Goal: Task Accomplishment & Management: Manage account settings

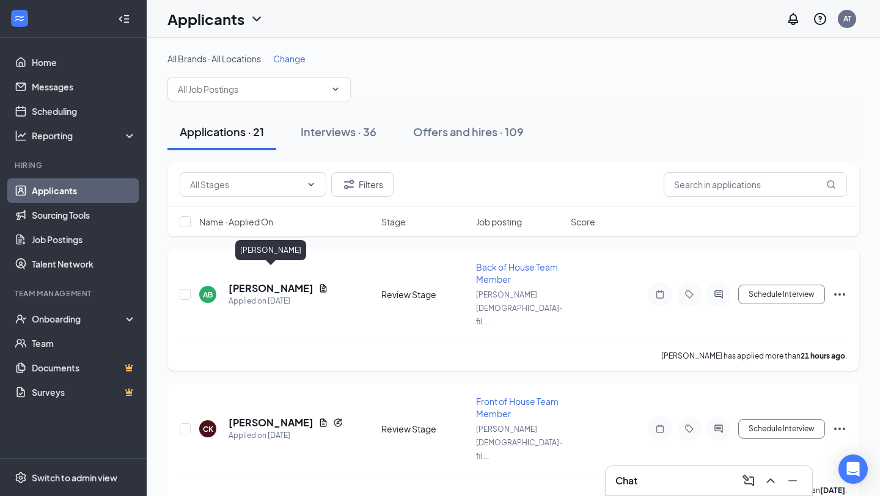
click at [255, 282] on h5 "[PERSON_NAME]" at bounding box center [271, 288] width 85 height 13
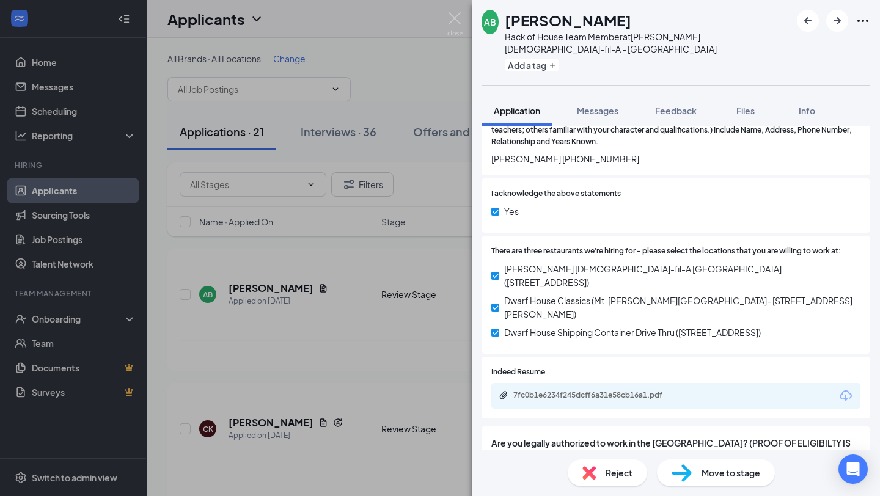
scroll to position [1598, 0]
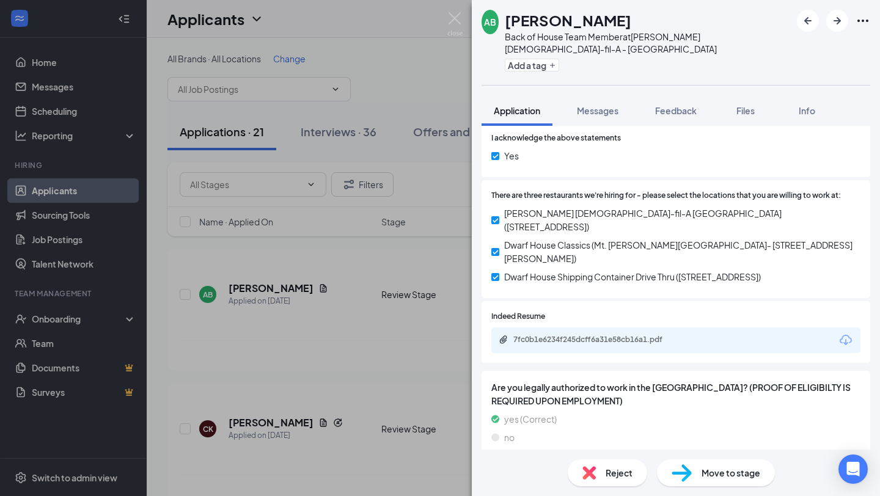
click at [569, 335] on div "7fc0b1e6234f245dcff6a31e58cb16a1.pdf" at bounding box center [599, 340] width 171 height 10
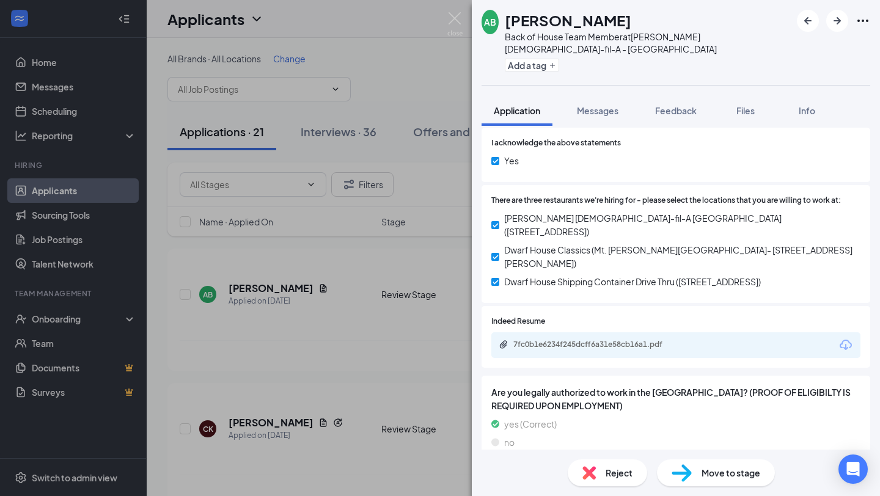
click at [720, 480] on div "Move to stage" at bounding box center [716, 473] width 118 height 27
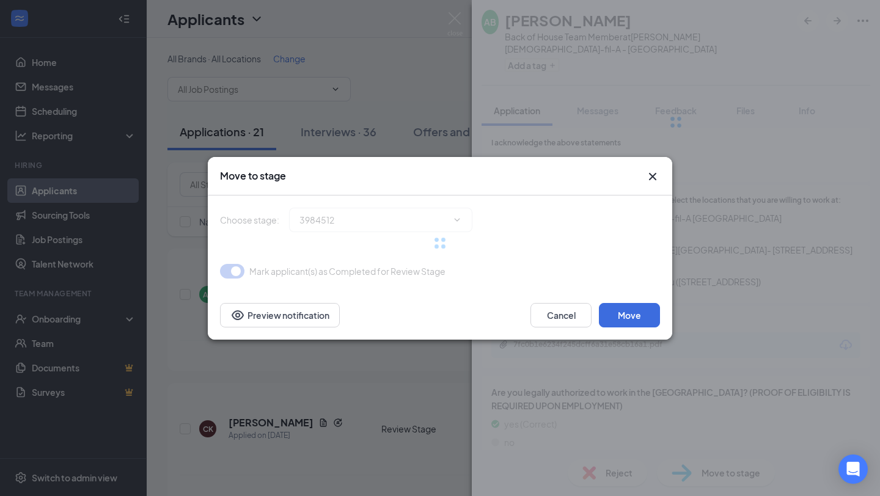
type input "Phone Interview (next stage)"
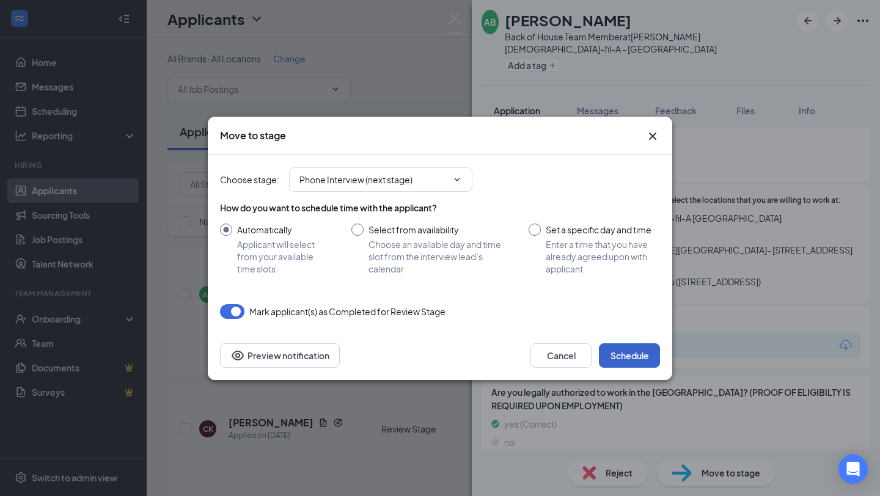
click at [641, 358] on button "Schedule" at bounding box center [629, 356] width 61 height 24
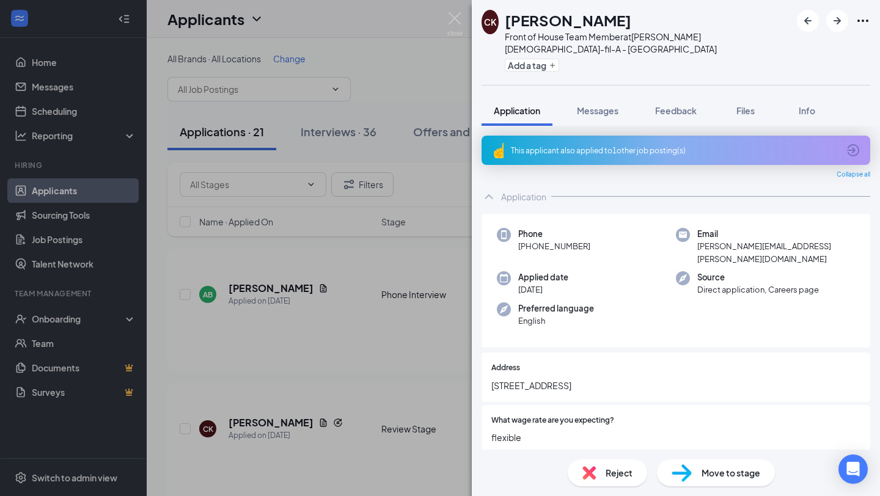
click at [853, 143] on icon "ArrowCircle" at bounding box center [853, 150] width 15 height 15
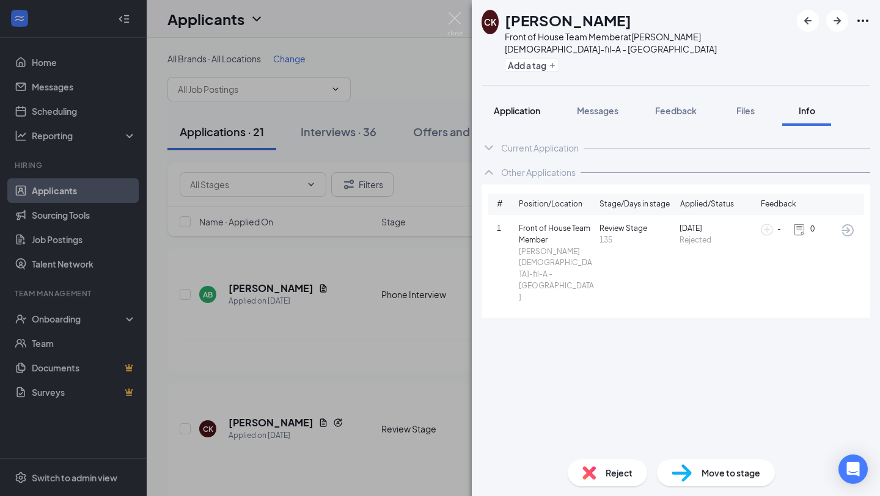
click at [518, 105] on button "Application" at bounding box center [517, 110] width 71 height 31
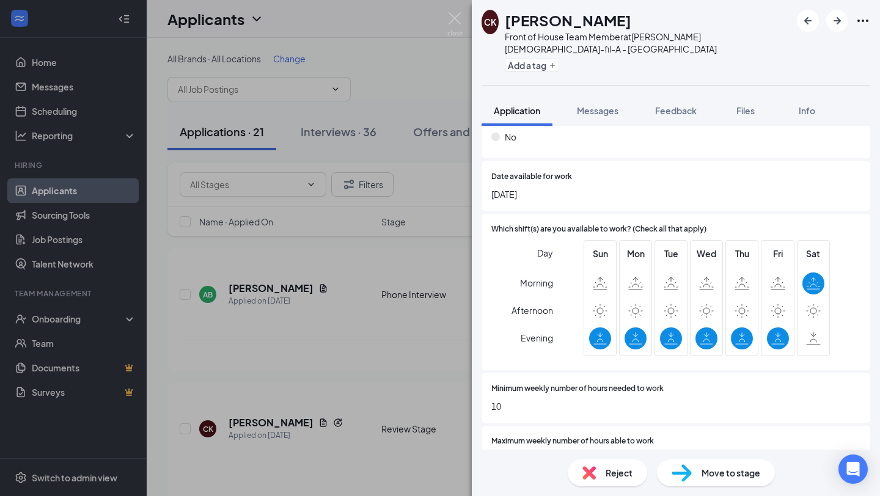
scroll to position [429, 0]
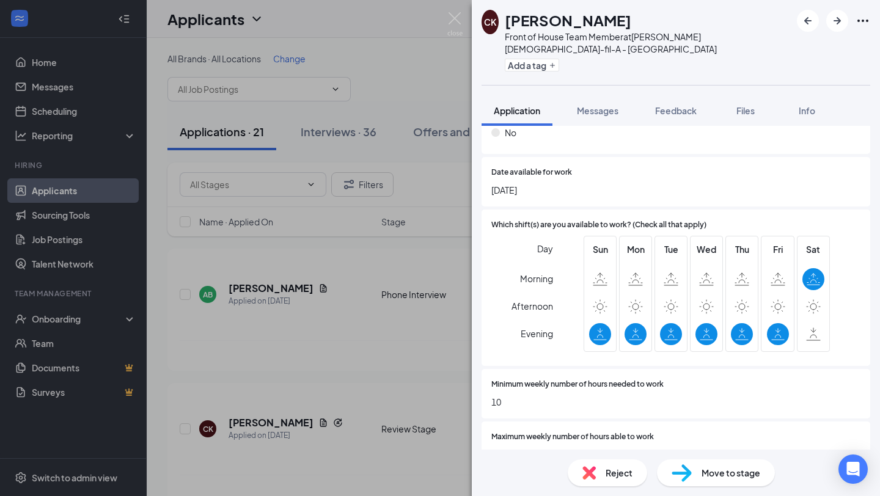
click at [604, 470] on div "Reject" at bounding box center [607, 473] width 79 height 27
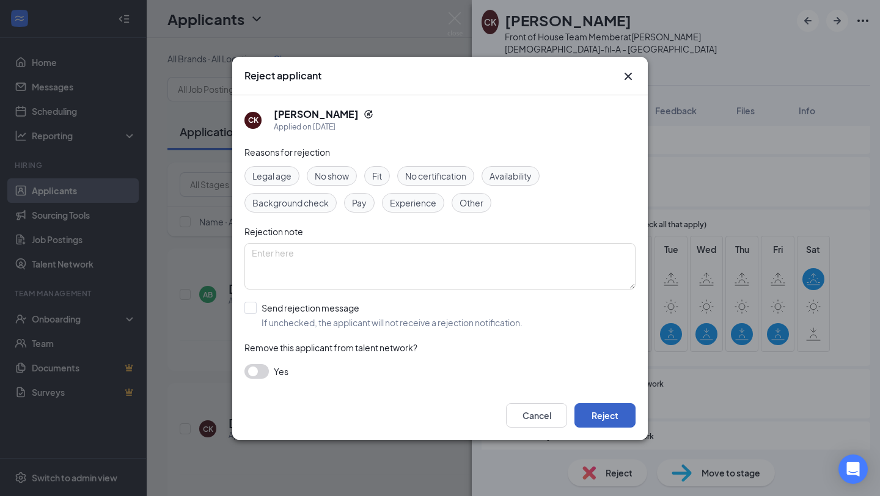
click at [602, 424] on button "Reject" at bounding box center [605, 415] width 61 height 24
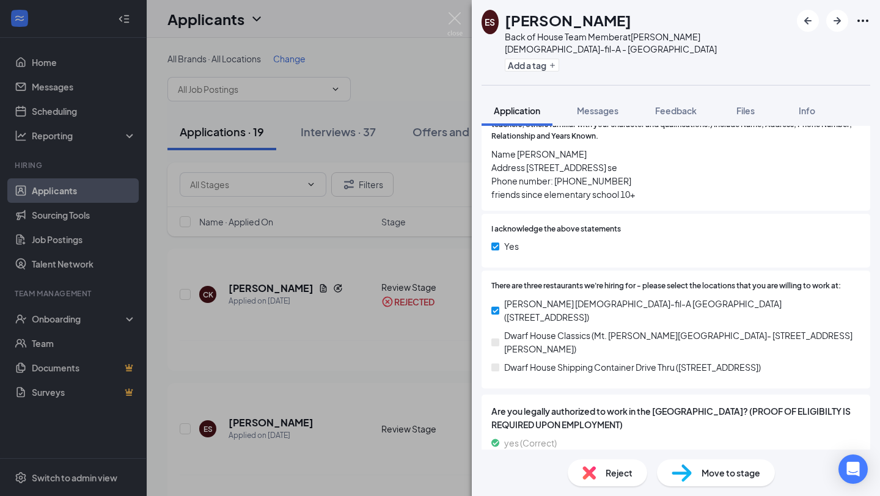
scroll to position [1532, 0]
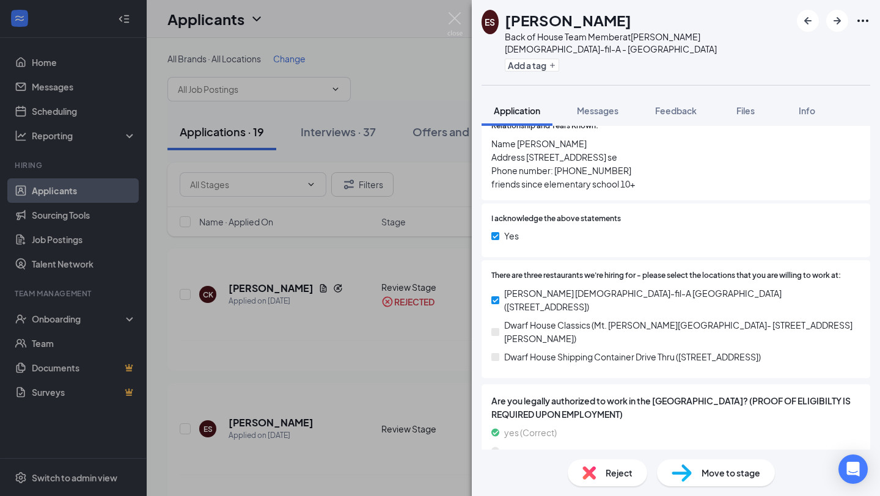
click at [714, 487] on div "Reject Move to stage" at bounding box center [676, 473] width 408 height 46
click at [716, 473] on span "Move to stage" at bounding box center [731, 472] width 59 height 13
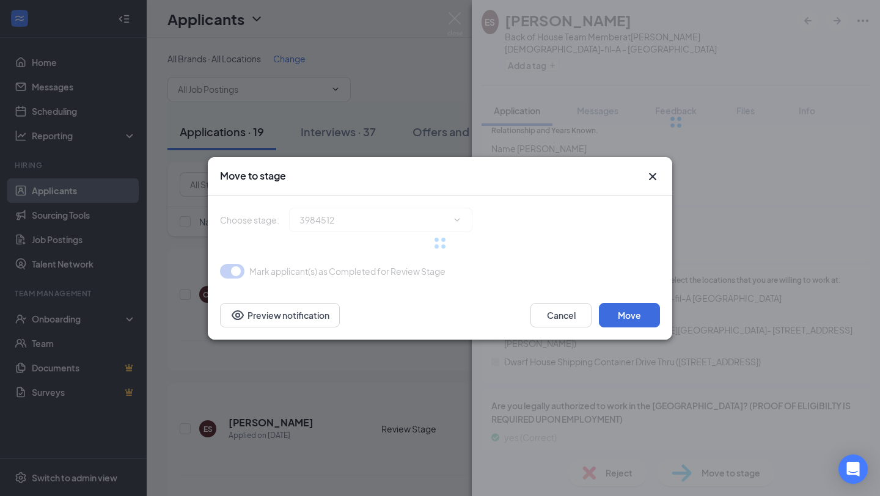
type input "Phone Interview (next stage)"
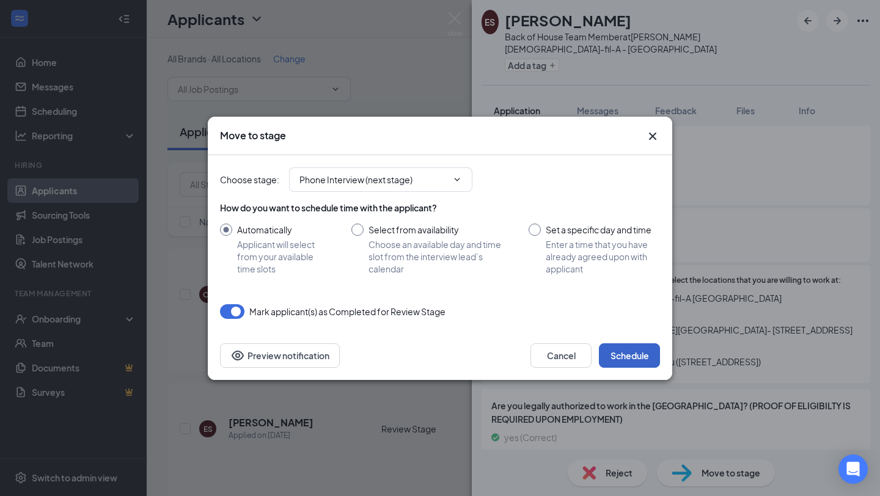
click at [625, 353] on button "Schedule" at bounding box center [629, 356] width 61 height 24
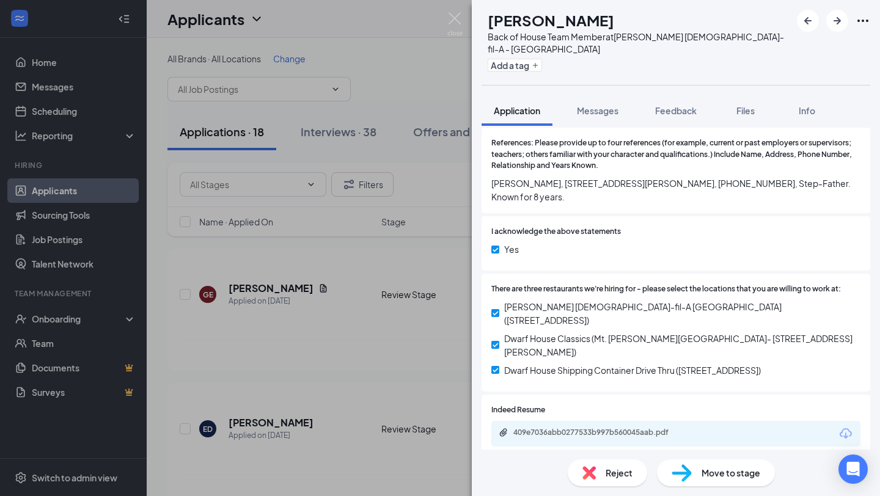
scroll to position [1177, 0]
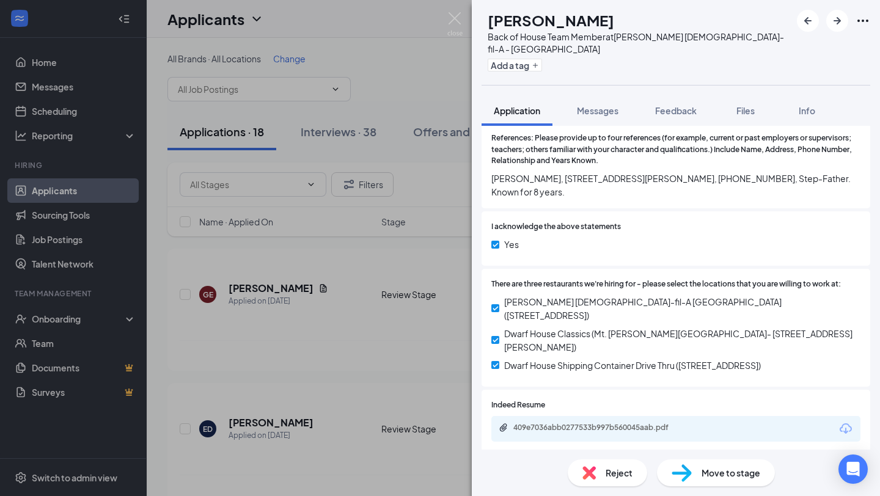
click at [606, 416] on div "409e7036abb0277533b997b560045aab.pdf" at bounding box center [676, 429] width 369 height 26
click at [606, 423] on div "409e7036abb0277533b997b560045aab.pdf" at bounding box center [599, 428] width 171 height 10
click at [713, 484] on div "Move to stage" at bounding box center [716, 473] width 118 height 27
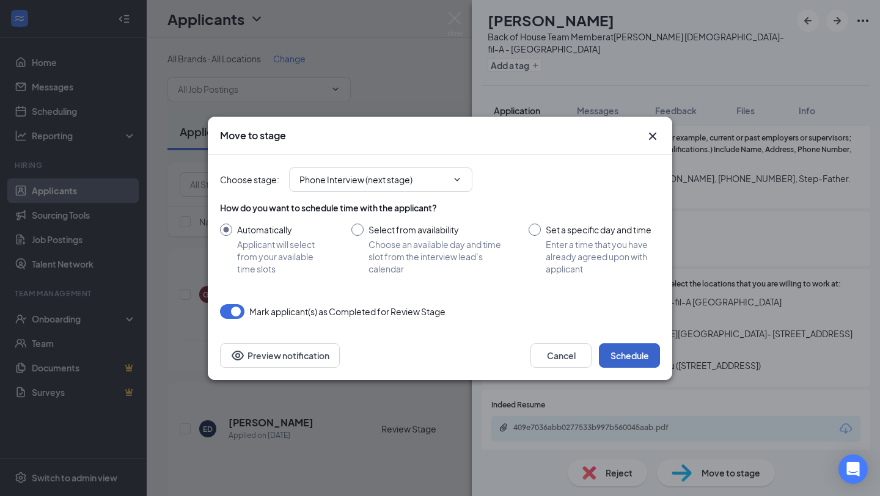
click at [618, 347] on button "Schedule" at bounding box center [629, 356] width 61 height 24
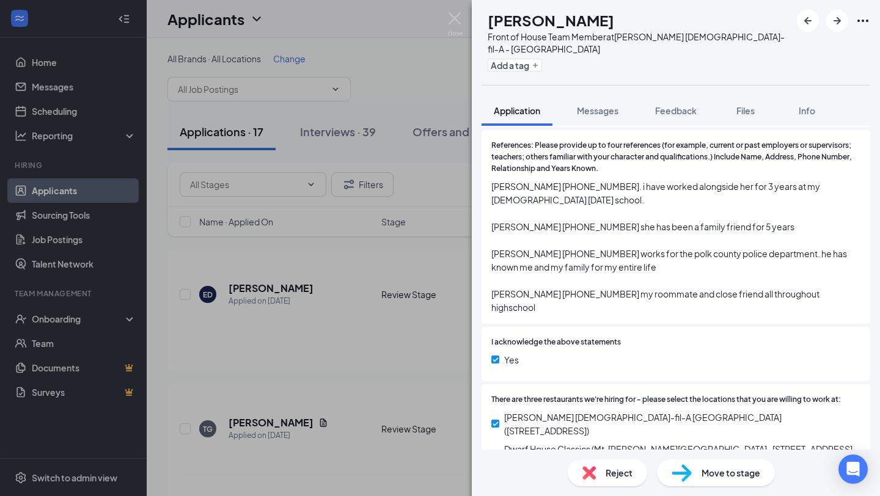
scroll to position [1720, 0]
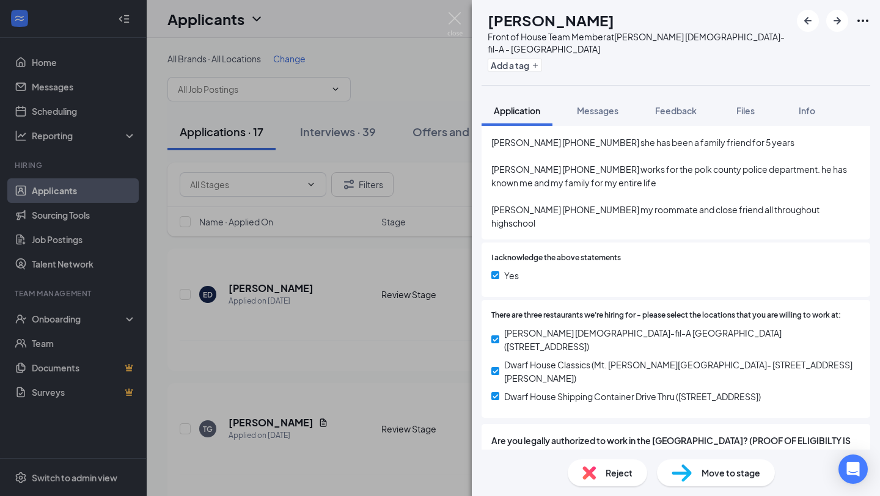
click at [720, 478] on span "Move to stage" at bounding box center [731, 472] width 59 height 13
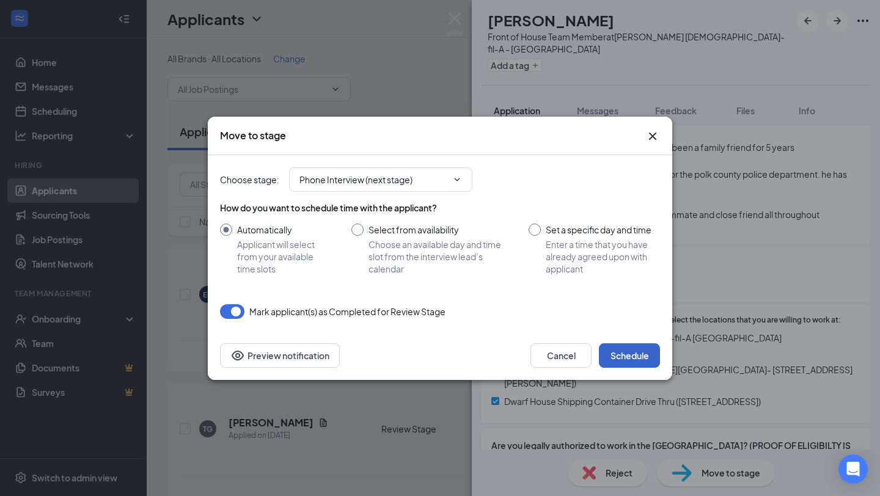
click at [621, 363] on button "Schedule" at bounding box center [629, 356] width 61 height 24
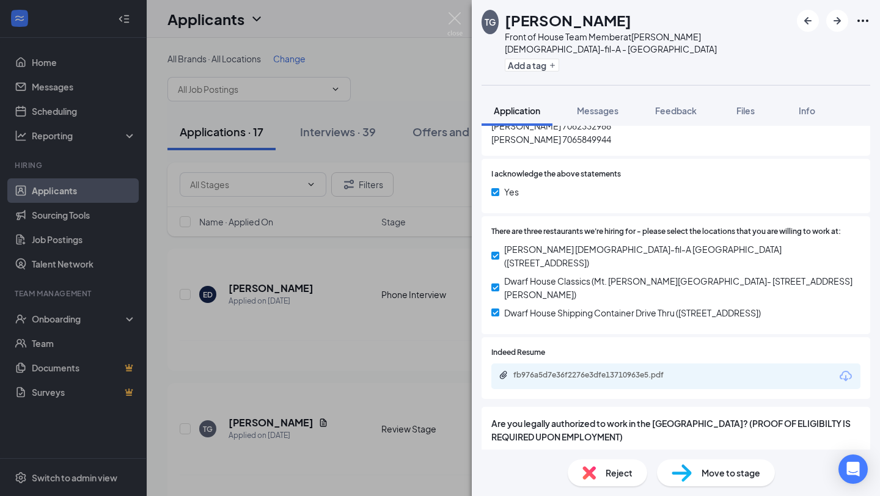
scroll to position [905, 0]
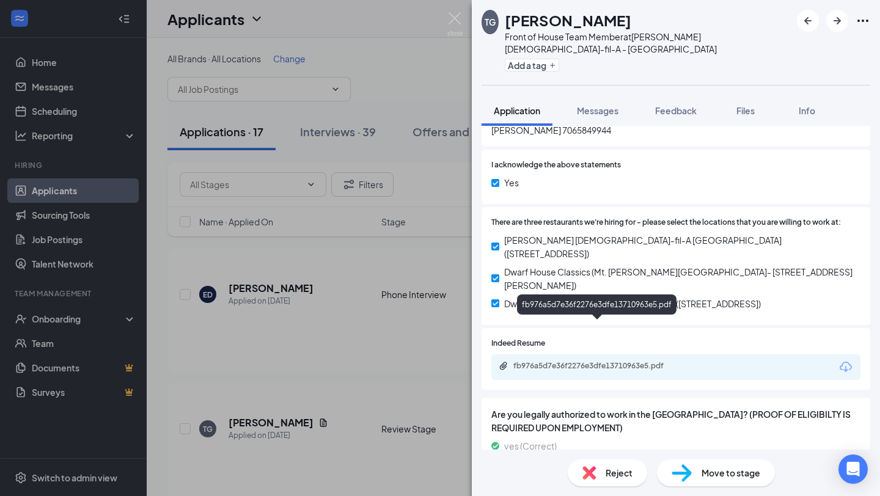
click at [620, 361] on div "fb976a5d7e36f2276e3dfe13710963e5.pdf" at bounding box center [599, 366] width 171 height 10
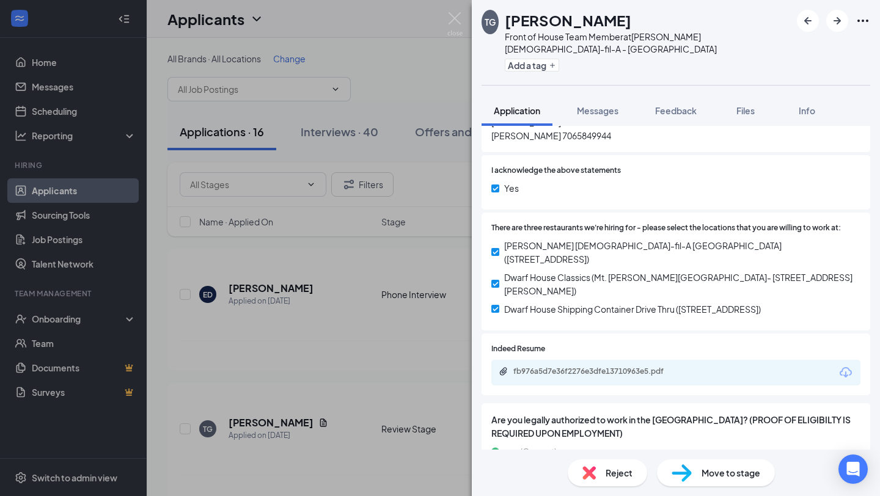
click at [696, 477] on div "Move to stage" at bounding box center [716, 473] width 118 height 27
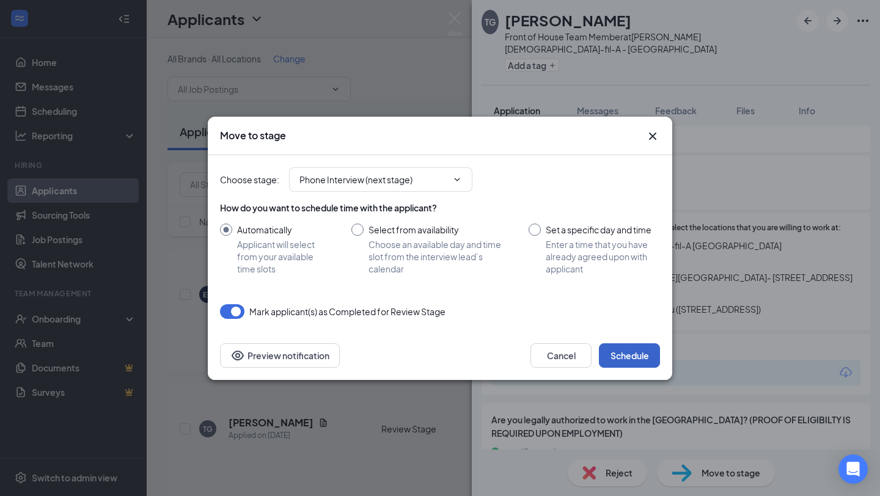
click at [627, 351] on button "Schedule" at bounding box center [629, 356] width 61 height 24
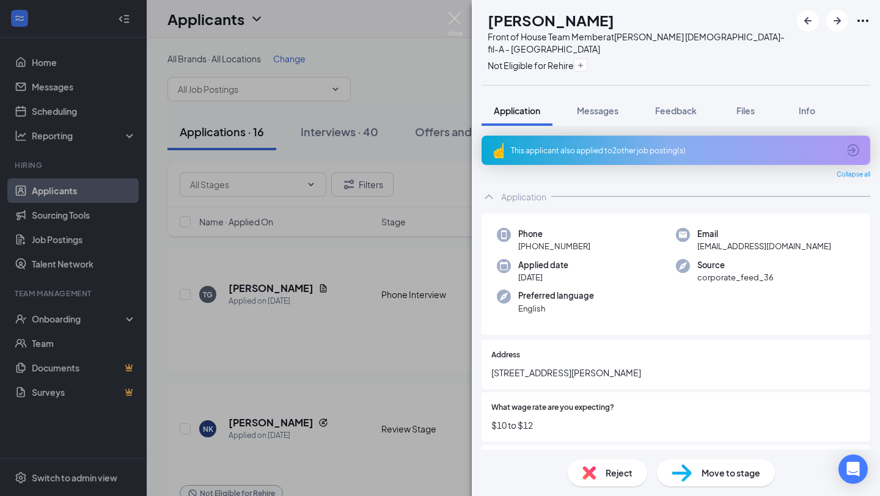
click at [848, 143] on icon "ArrowCircle" at bounding box center [853, 150] width 15 height 15
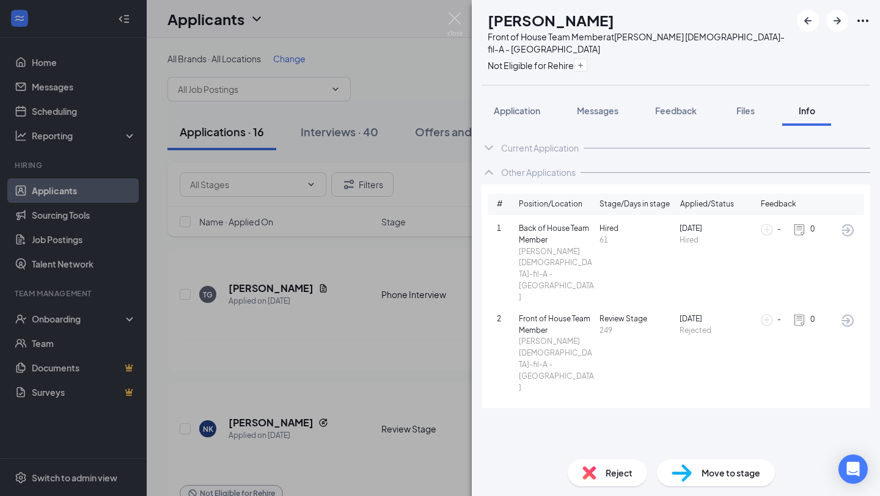
click at [540, 223] on span "Back of House Team Member" at bounding box center [557, 234] width 76 height 23
click at [506, 95] on button "Application" at bounding box center [517, 110] width 71 height 31
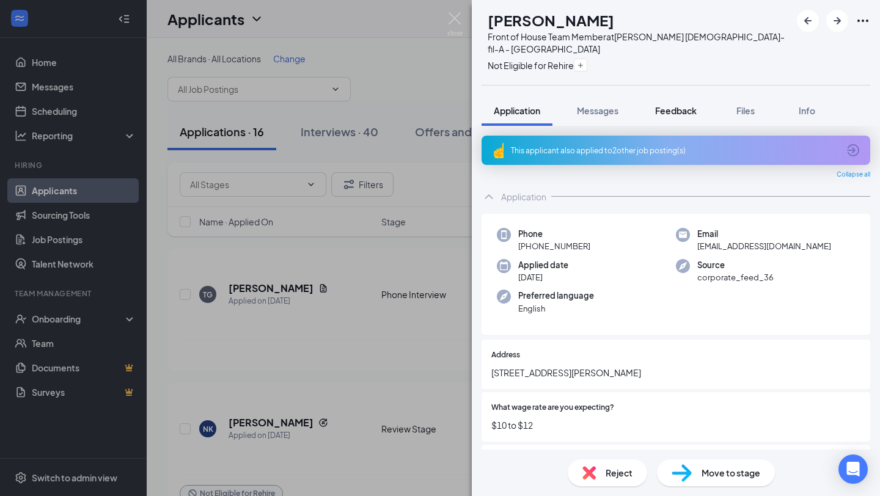
click at [682, 105] on span "Feedback" at bounding box center [676, 110] width 42 height 11
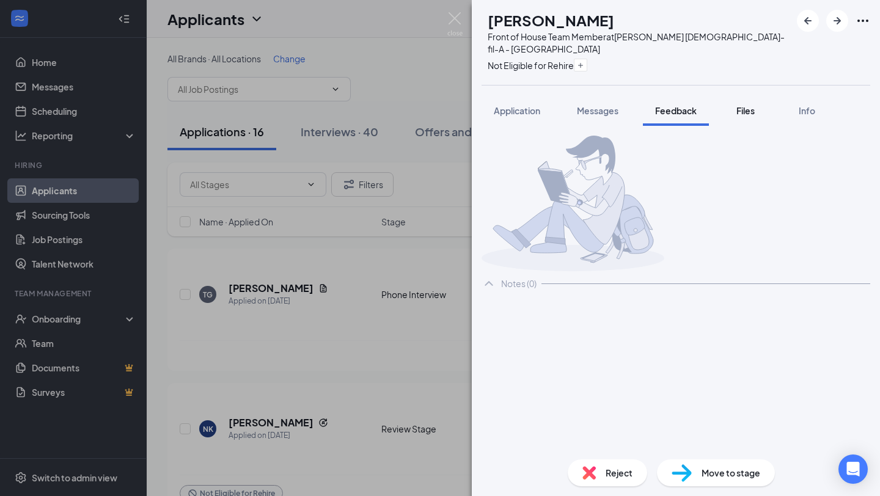
click at [745, 105] on span "Files" at bounding box center [746, 110] width 18 height 11
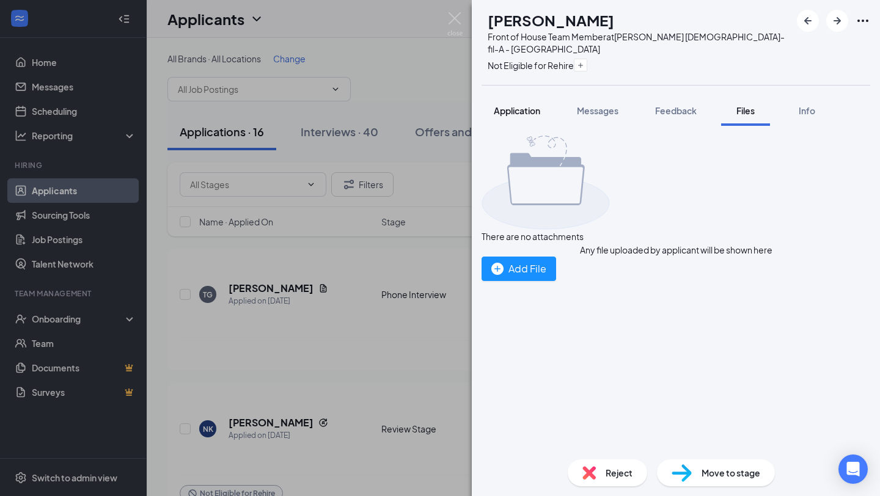
click at [511, 105] on span "Application" at bounding box center [517, 110] width 46 height 11
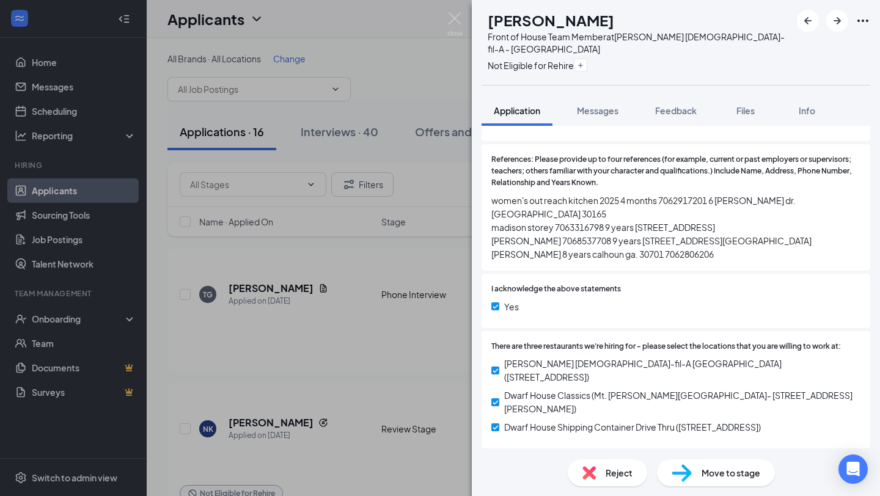
scroll to position [1585, 0]
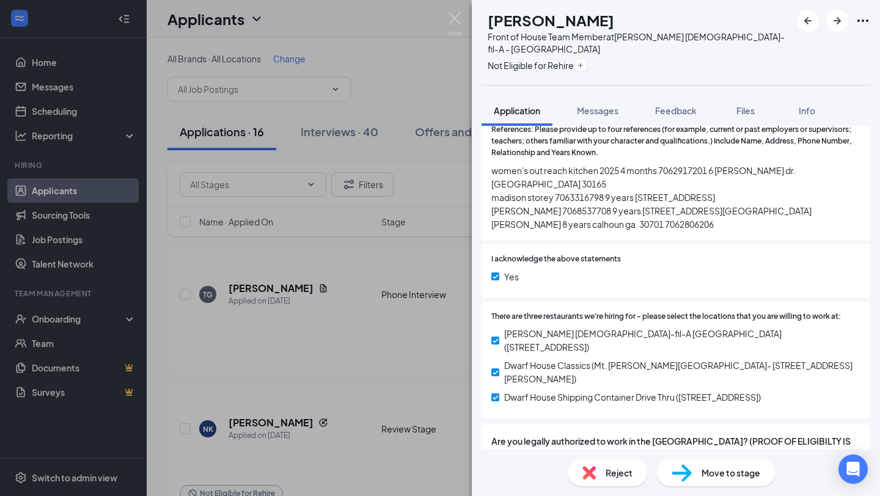
click at [626, 475] on span "Reject" at bounding box center [619, 472] width 27 height 13
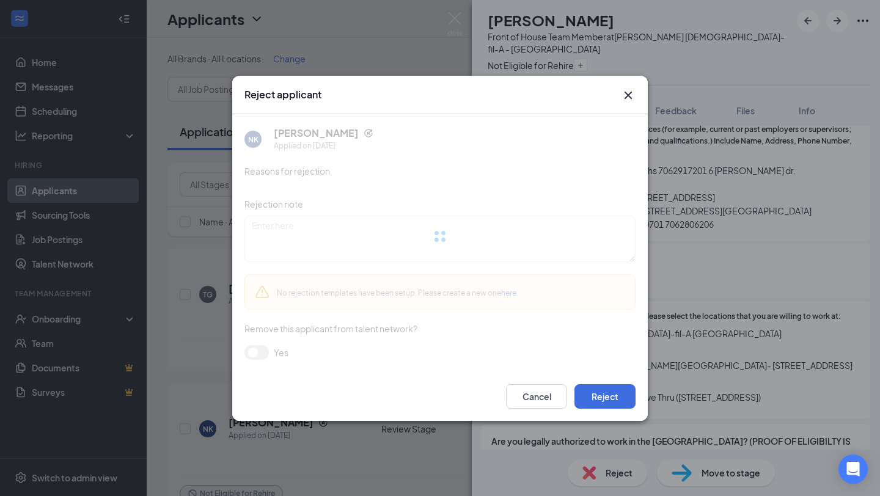
scroll to position [1580, 0]
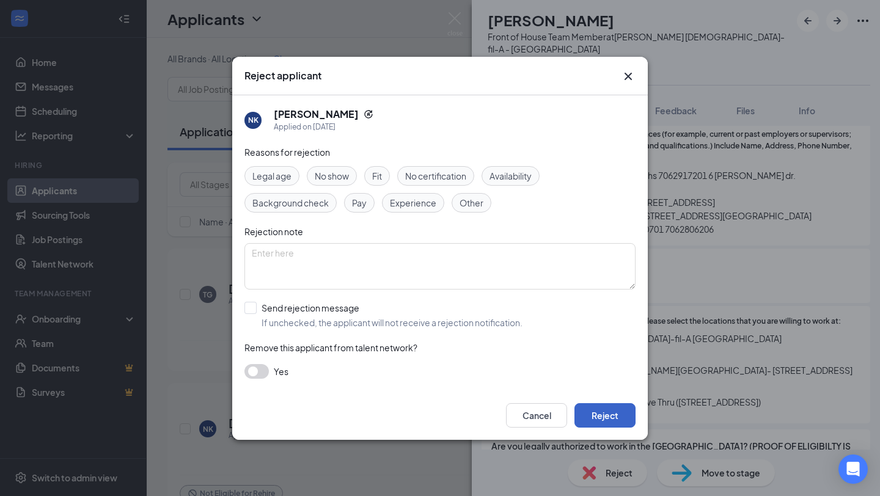
click at [598, 413] on button "Reject" at bounding box center [605, 415] width 61 height 24
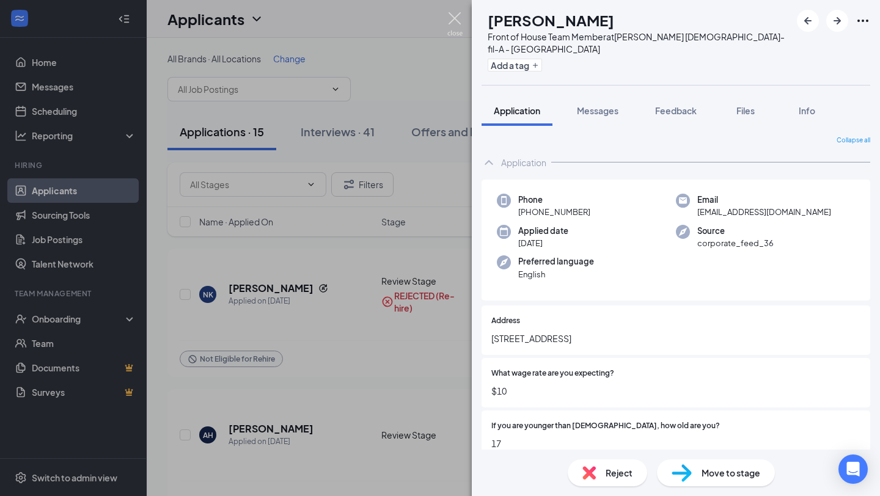
click at [453, 15] on img at bounding box center [454, 24] width 15 height 24
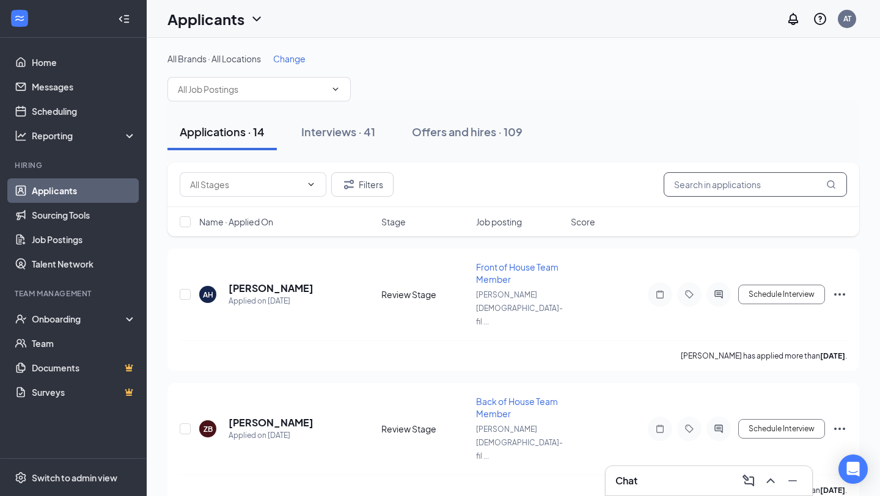
click at [708, 182] on input "text" at bounding box center [755, 184] width 183 height 24
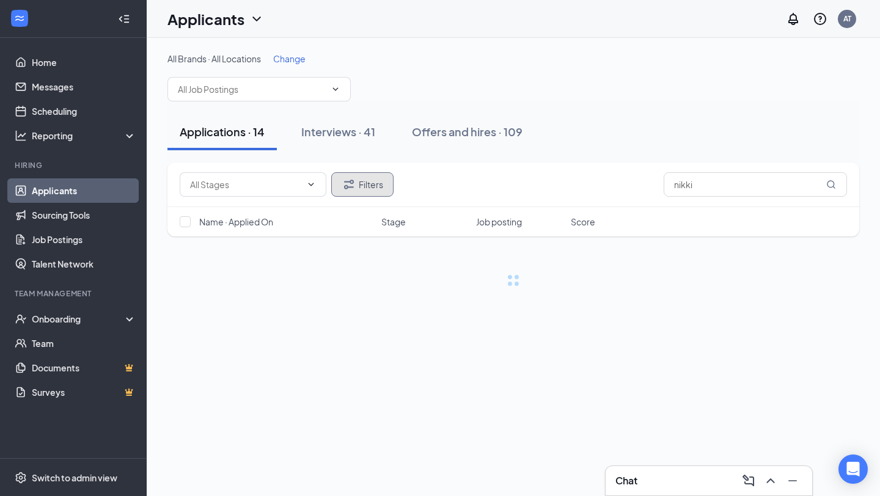
click at [364, 187] on button "Filters" at bounding box center [362, 184] width 62 height 24
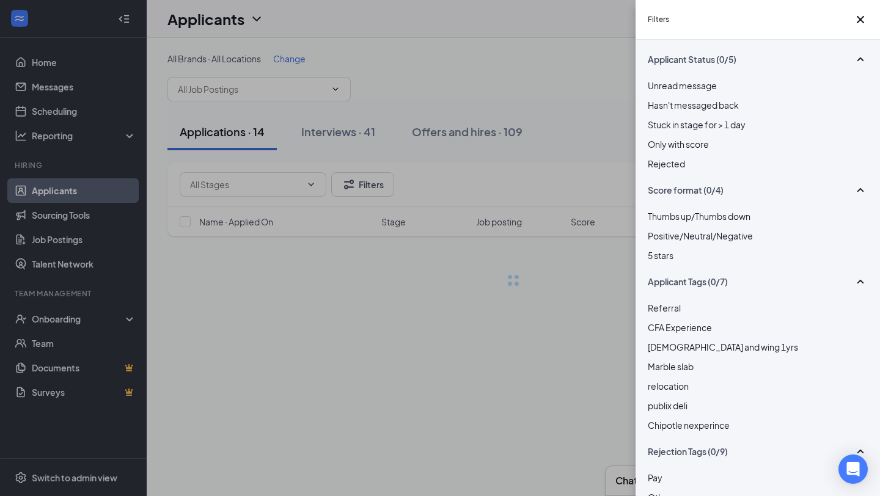
click at [685, 169] on span "Rejected" at bounding box center [666, 163] width 37 height 11
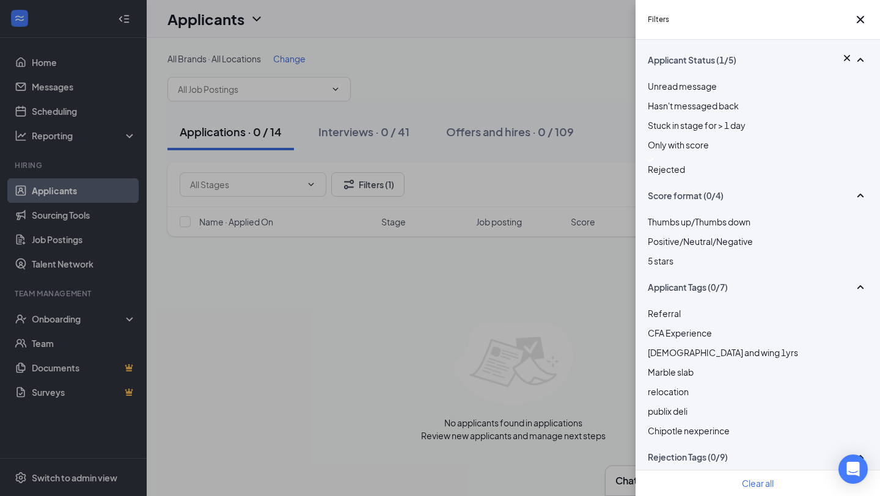
click at [385, 276] on div "Filters Applicant Status (1/5) Unread message Hasn't messaged back Stuck in sta…" at bounding box center [440, 248] width 880 height 496
click at [855, 22] on icon "Cross" at bounding box center [860, 19] width 15 height 15
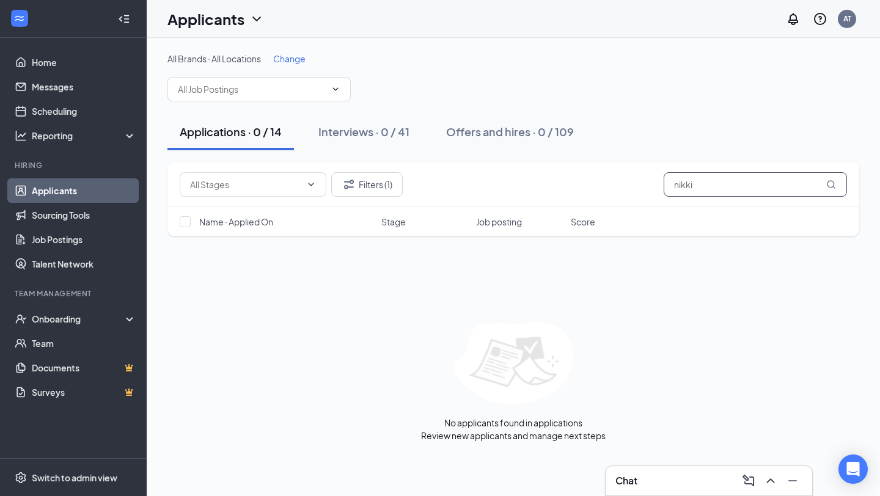
click at [715, 183] on input "nikki" at bounding box center [755, 184] width 183 height 24
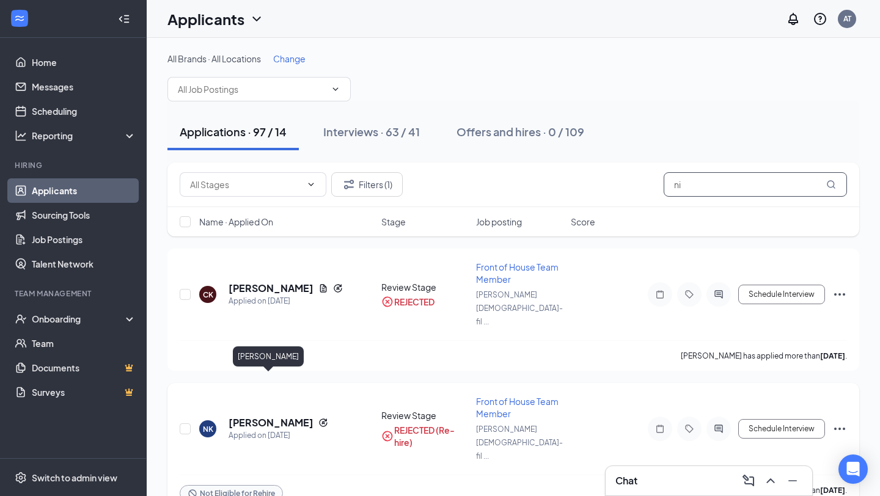
type input "ni"
click at [262, 416] on h5 "[PERSON_NAME]" at bounding box center [271, 422] width 85 height 13
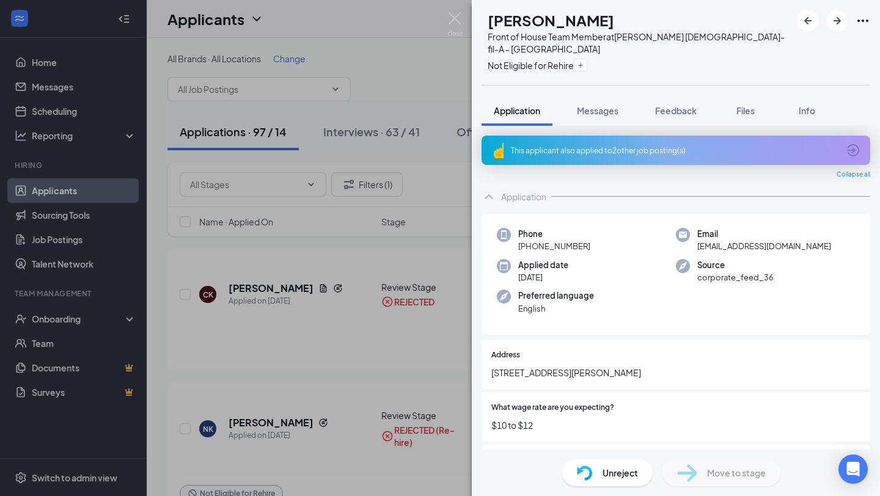
click at [857, 143] on icon "ArrowCircle" at bounding box center [853, 150] width 15 height 15
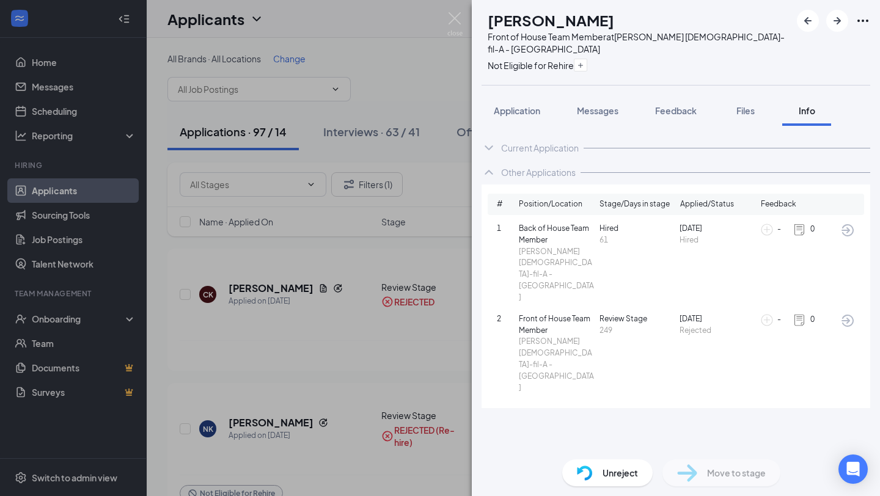
click at [849, 223] on icon "ArrowCircle" at bounding box center [848, 230] width 15 height 15
click at [451, 18] on img at bounding box center [454, 24] width 15 height 24
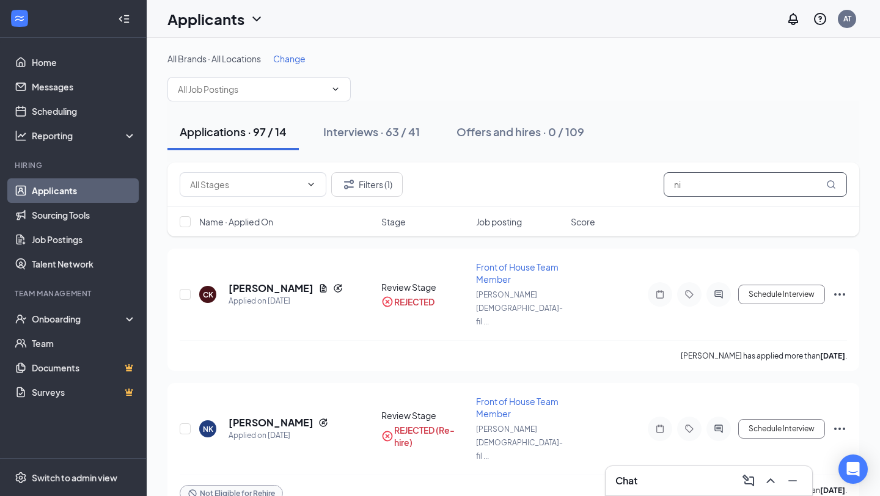
click at [707, 175] on input "ni" at bounding box center [755, 184] width 183 height 24
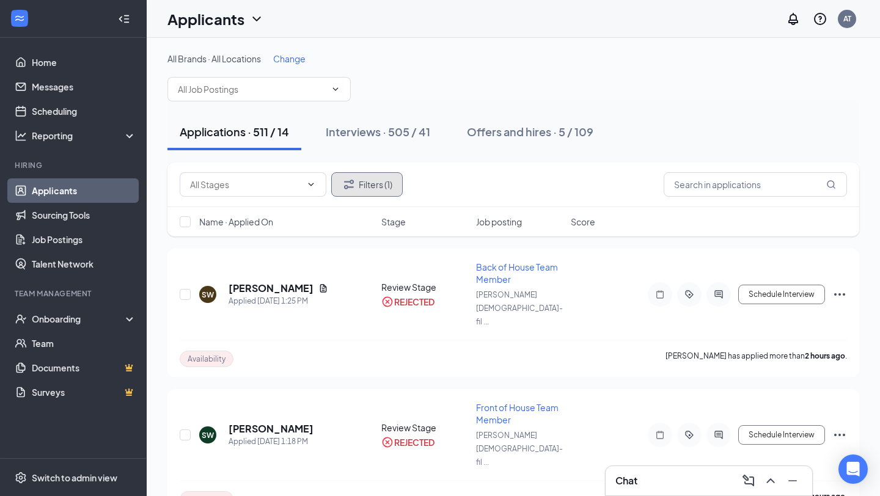
click at [356, 194] on button "Filters (1)" at bounding box center [367, 184] width 72 height 24
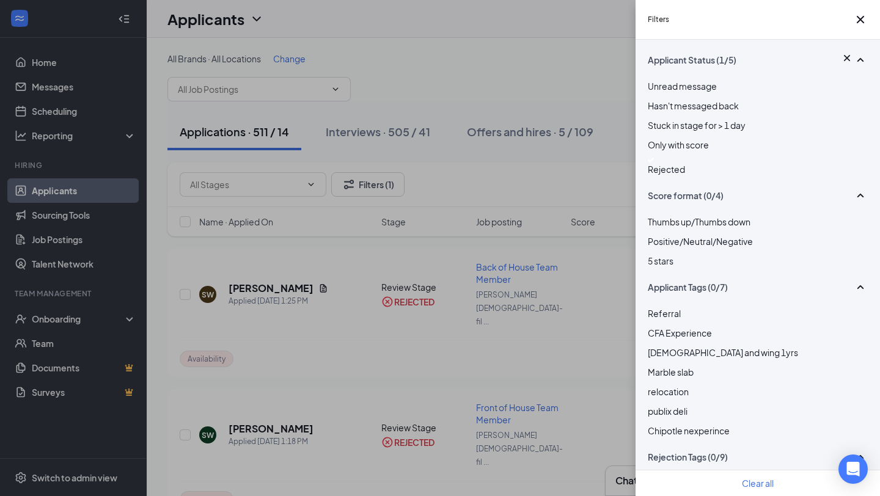
click at [650, 163] on div at bounding box center [758, 160] width 220 height 5
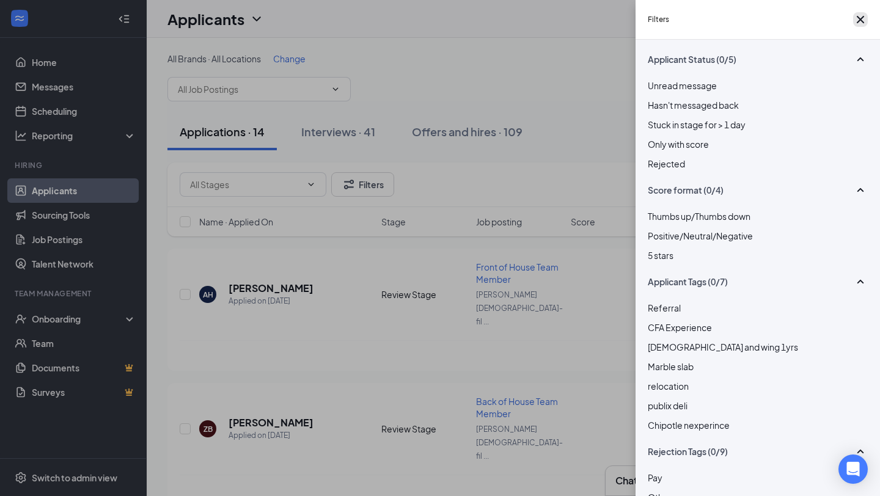
click at [857, 22] on icon "Cross" at bounding box center [860, 19] width 7 height 7
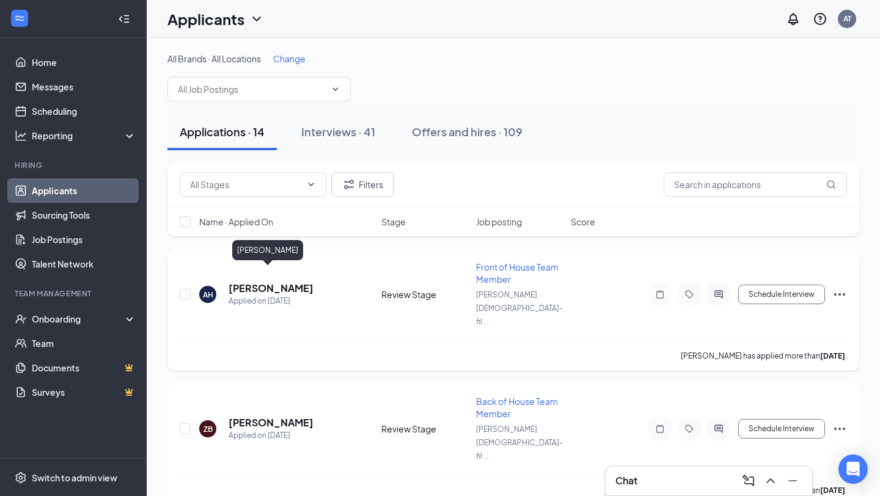
click at [257, 282] on h5 "[PERSON_NAME]" at bounding box center [271, 288] width 85 height 13
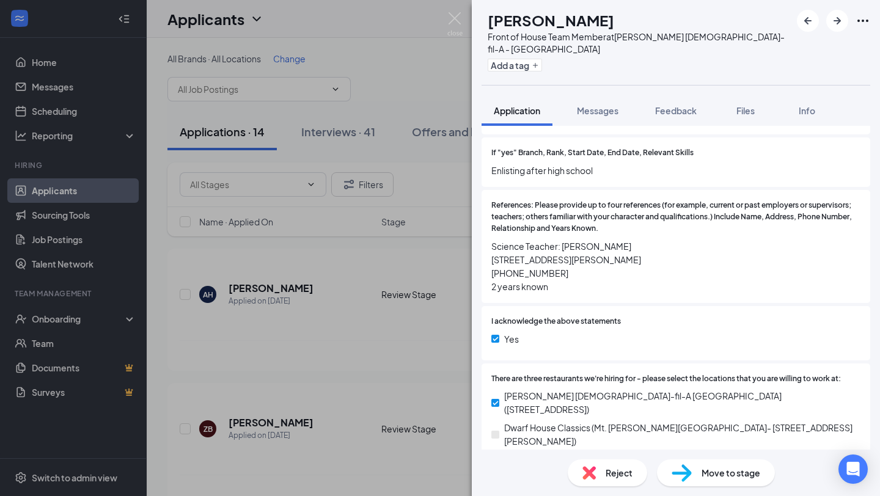
scroll to position [1443, 0]
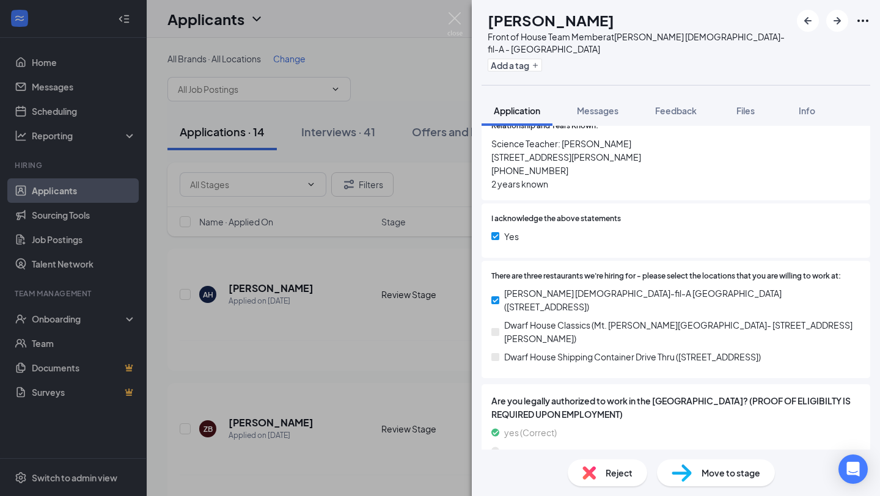
click at [696, 468] on div "Move to stage" at bounding box center [716, 473] width 118 height 27
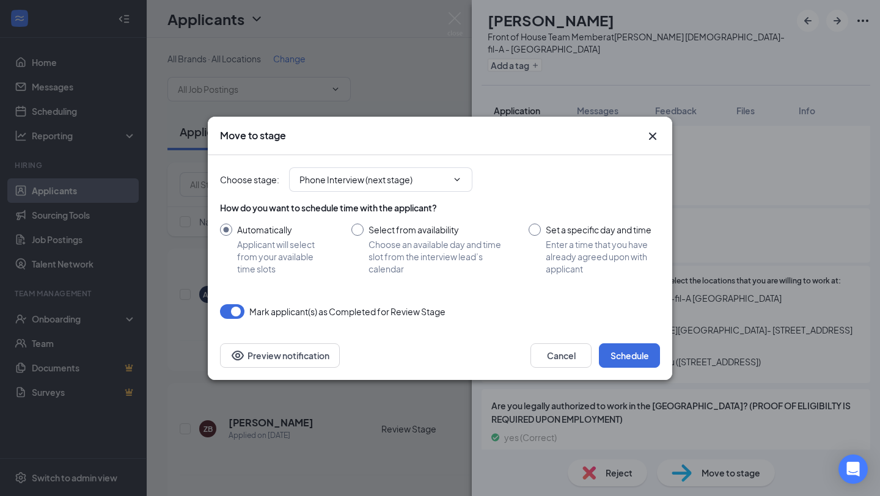
click at [634, 342] on div "Cancel Schedule Preview notification" at bounding box center [440, 355] width 465 height 49
click at [637, 350] on button "Schedule" at bounding box center [629, 356] width 61 height 24
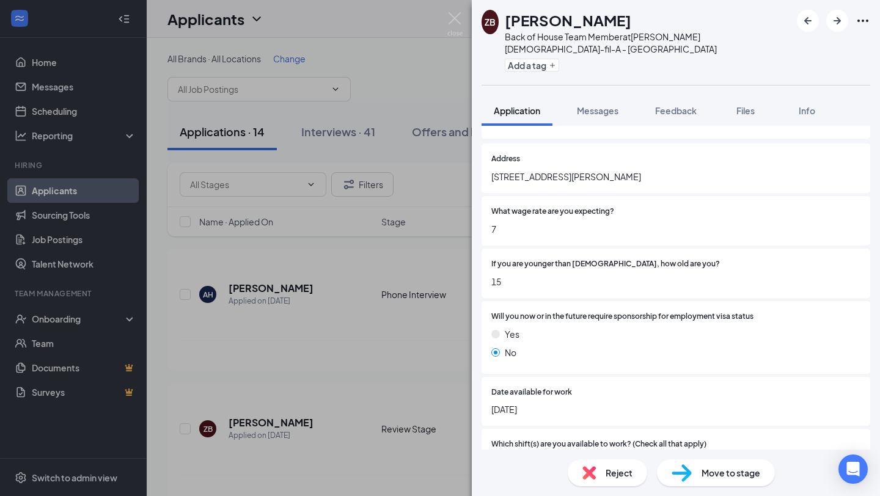
scroll to position [168, 0]
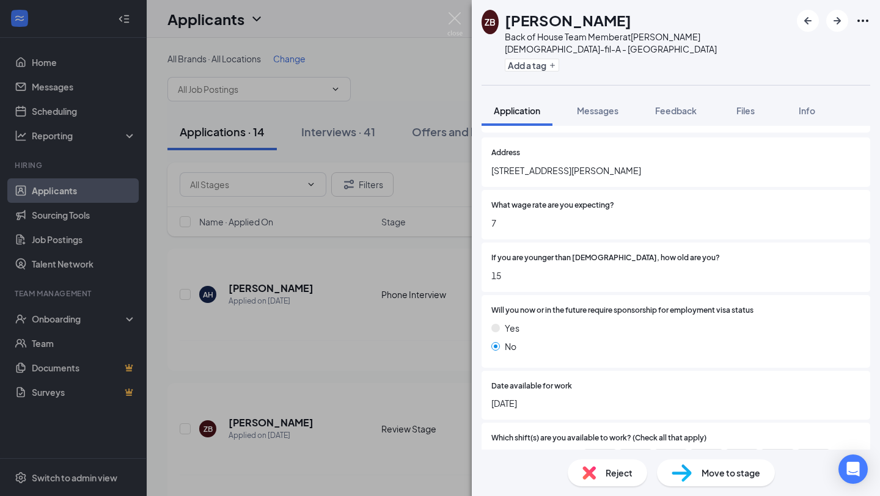
click at [592, 469] on img at bounding box center [589, 472] width 13 height 13
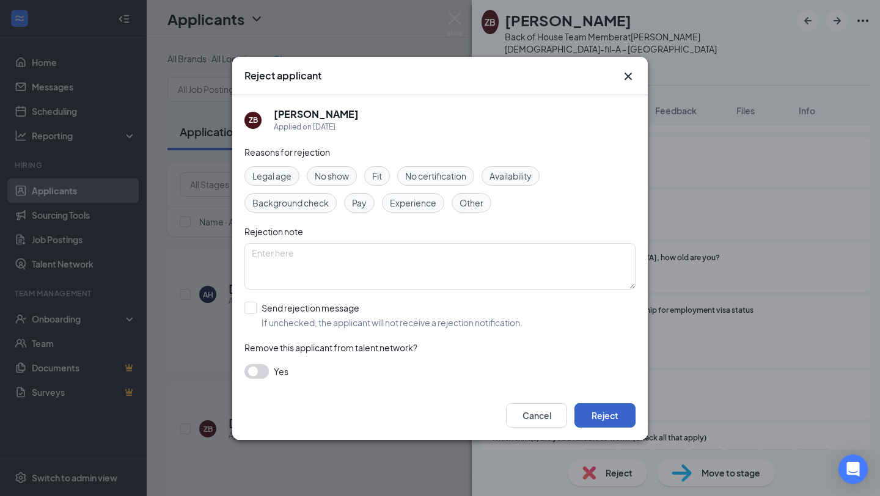
click at [606, 408] on button "Reject" at bounding box center [605, 415] width 61 height 24
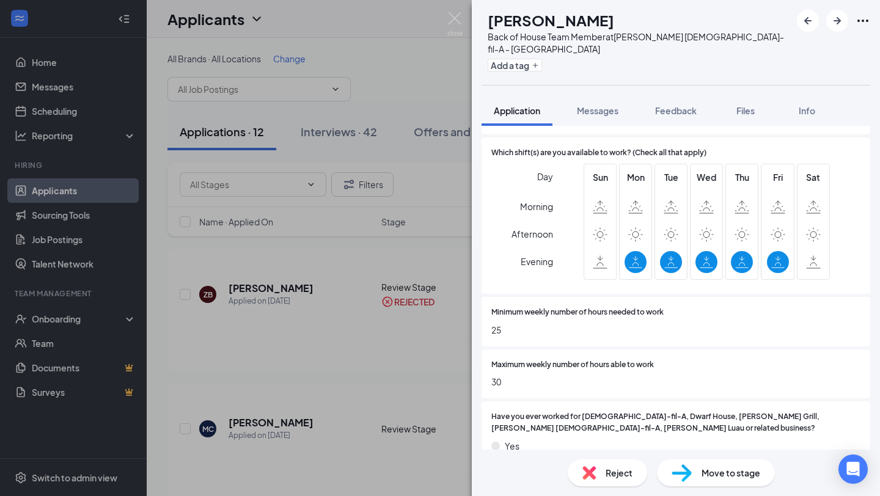
scroll to position [470, 0]
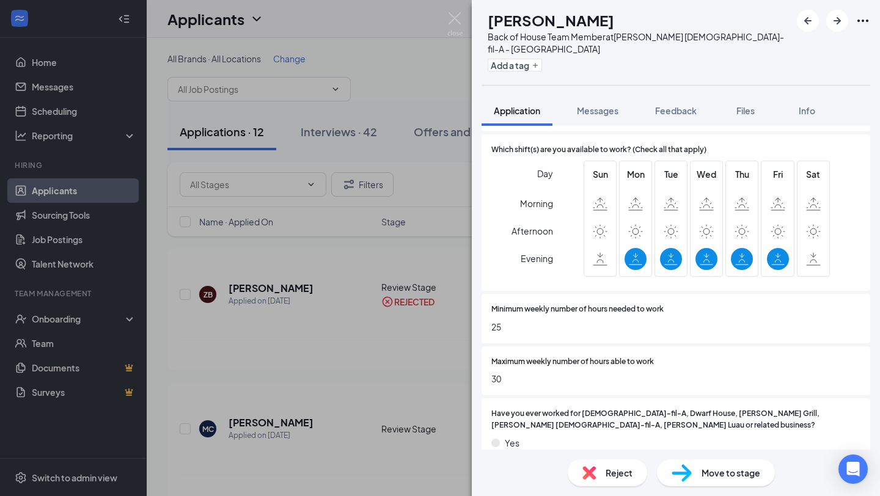
click at [716, 480] on div "Move to stage" at bounding box center [716, 473] width 118 height 27
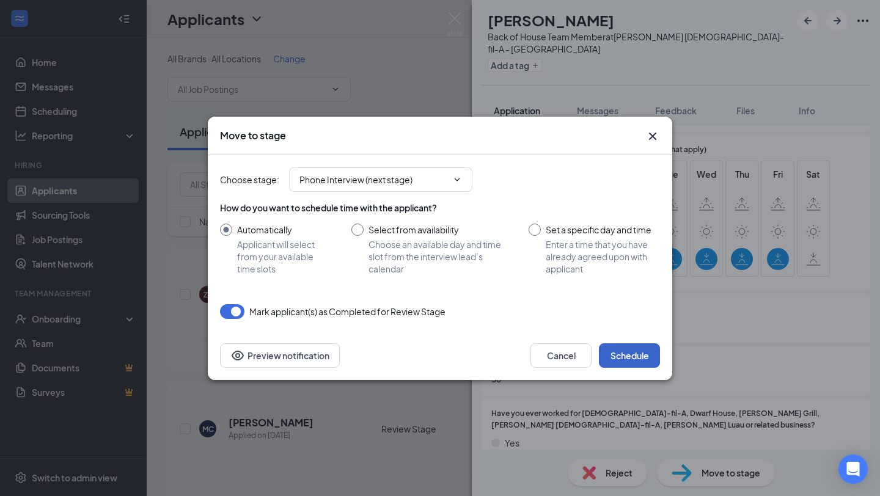
click at [639, 348] on button "Schedule" at bounding box center [629, 356] width 61 height 24
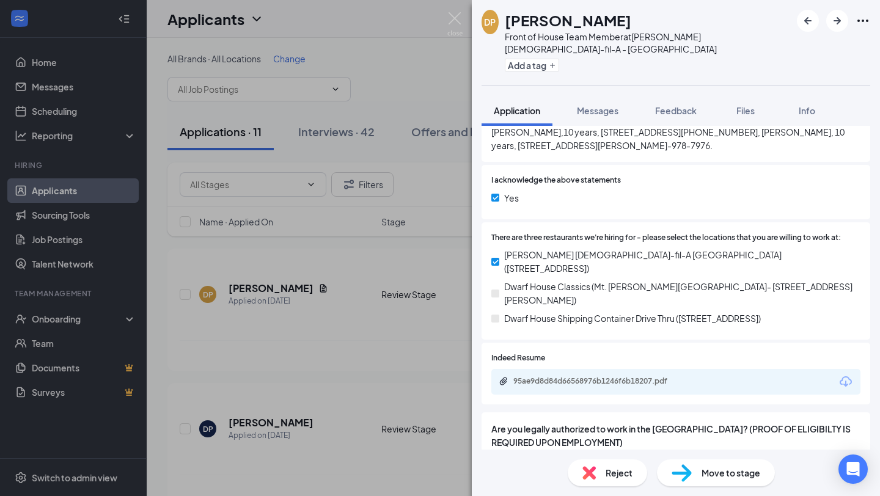
scroll to position [1105, 0]
click at [636, 377] on div "95ae9d8d84d66568976b1246f6b18207.pdf" at bounding box center [599, 382] width 171 height 10
click at [591, 471] on img at bounding box center [589, 472] width 13 height 13
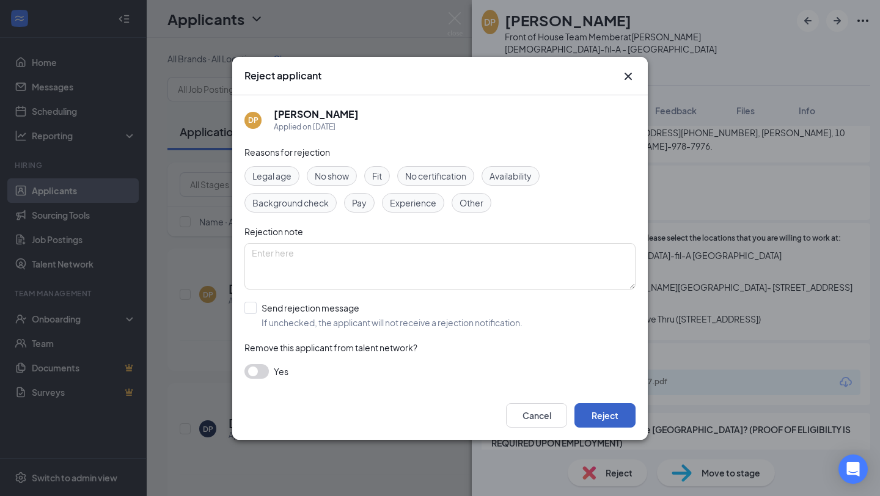
click at [597, 414] on button "Reject" at bounding box center [605, 415] width 61 height 24
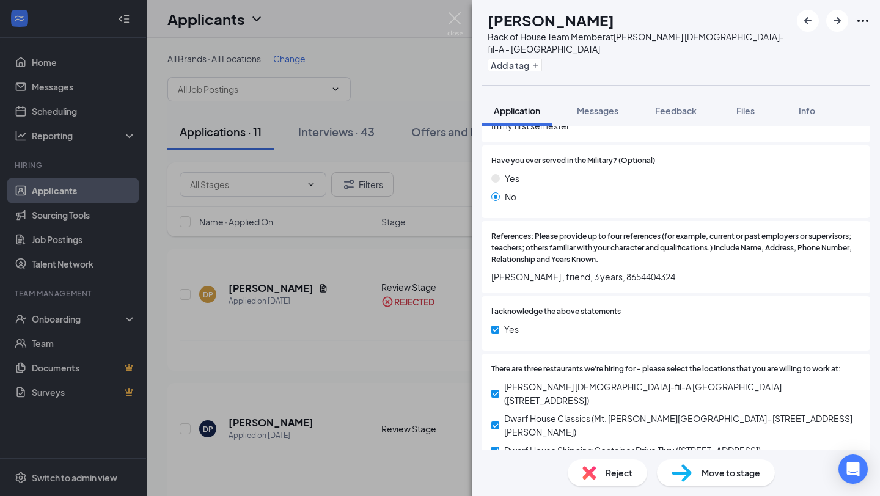
scroll to position [1134, 0]
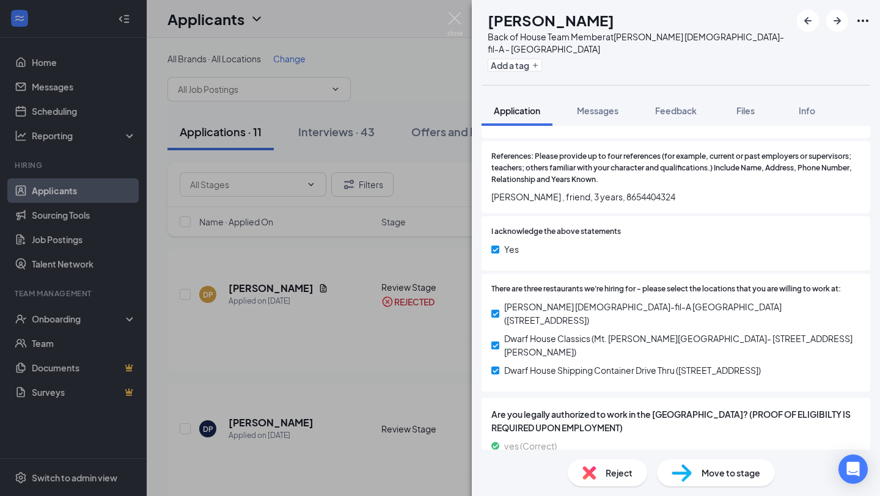
click at [713, 473] on span "Move to stage" at bounding box center [731, 472] width 59 height 13
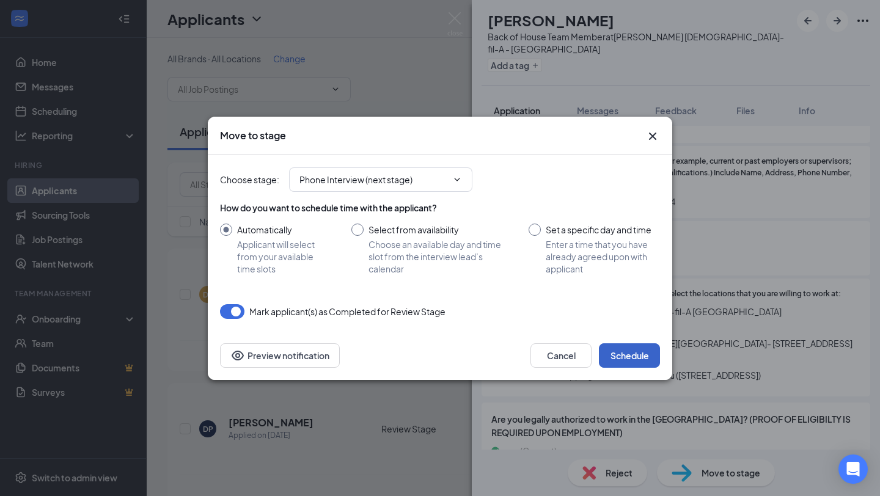
click at [635, 355] on button "Schedule" at bounding box center [629, 356] width 61 height 24
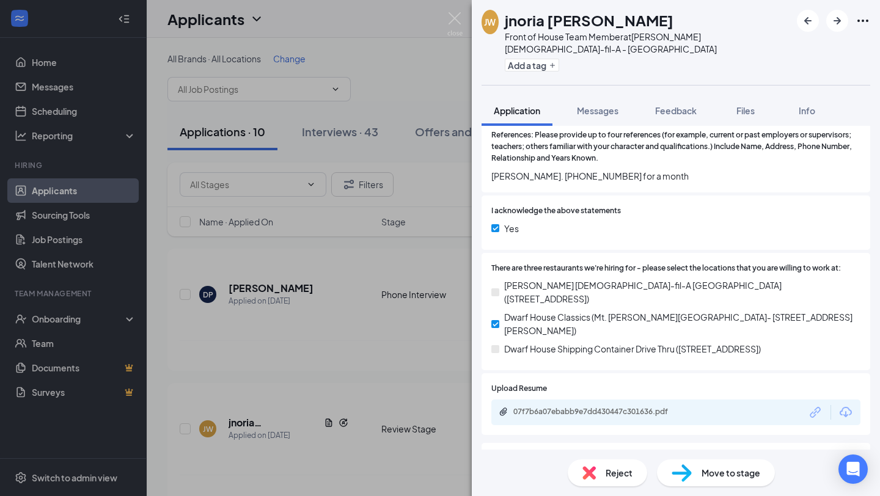
scroll to position [1427, 0]
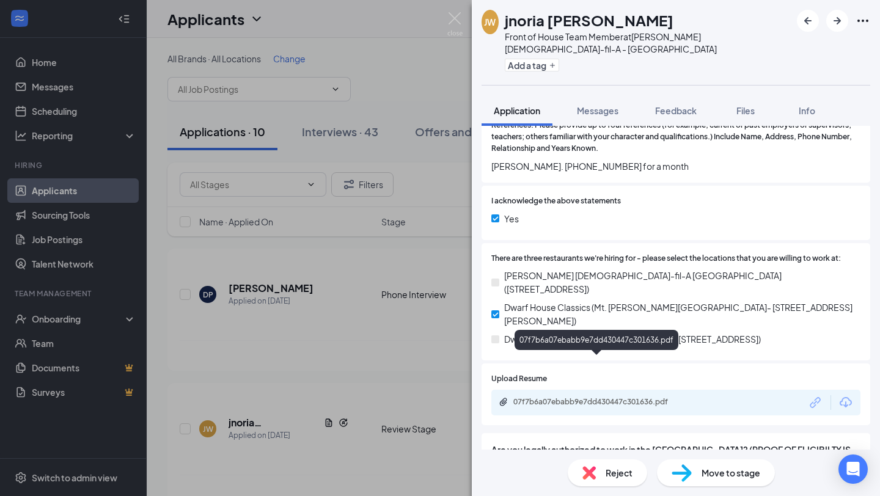
click at [635, 397] on div "07f7b6a07ebabb9e7dd430447c301636.pdf" at bounding box center [599, 402] width 171 height 10
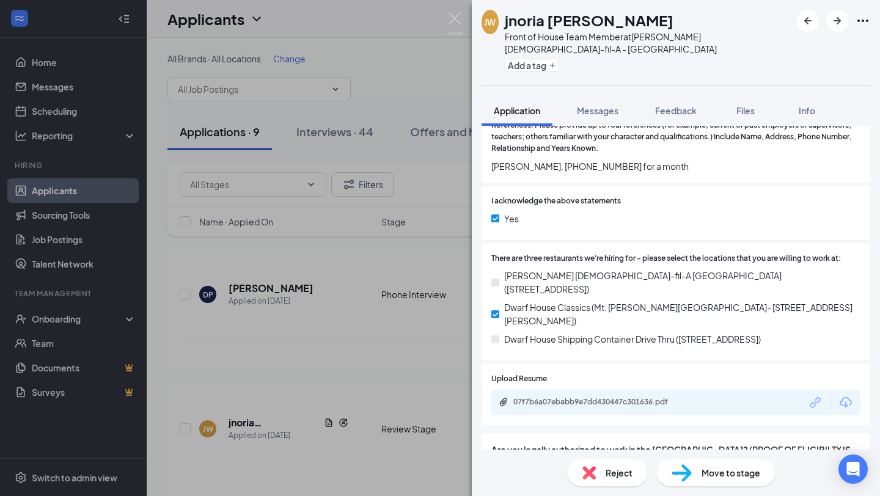
click at [592, 471] on img at bounding box center [589, 472] width 13 height 13
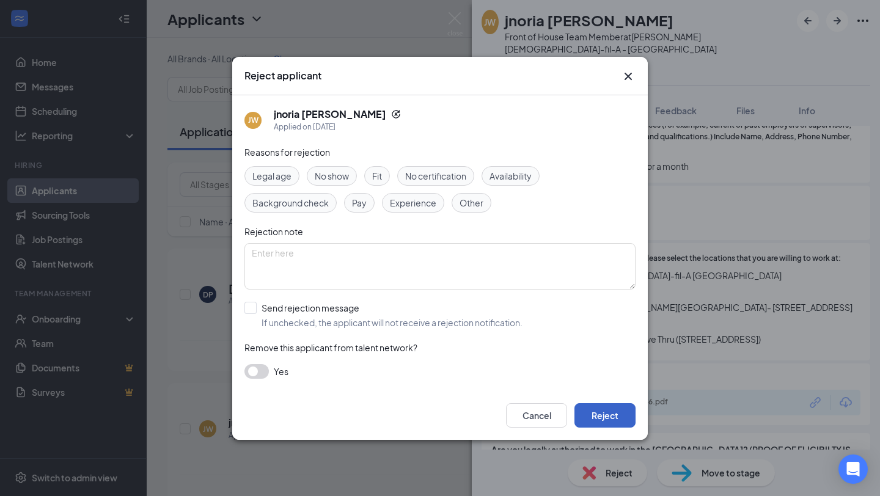
click at [601, 413] on button "Reject" at bounding box center [605, 415] width 61 height 24
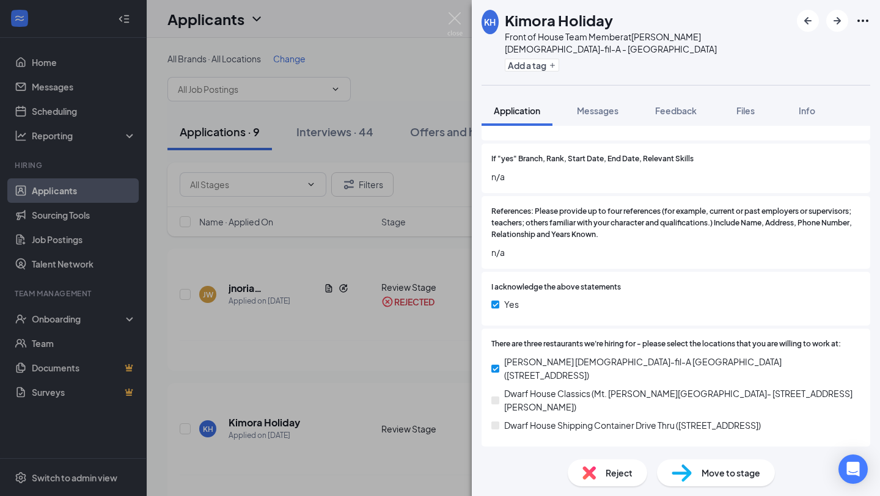
scroll to position [1545, 0]
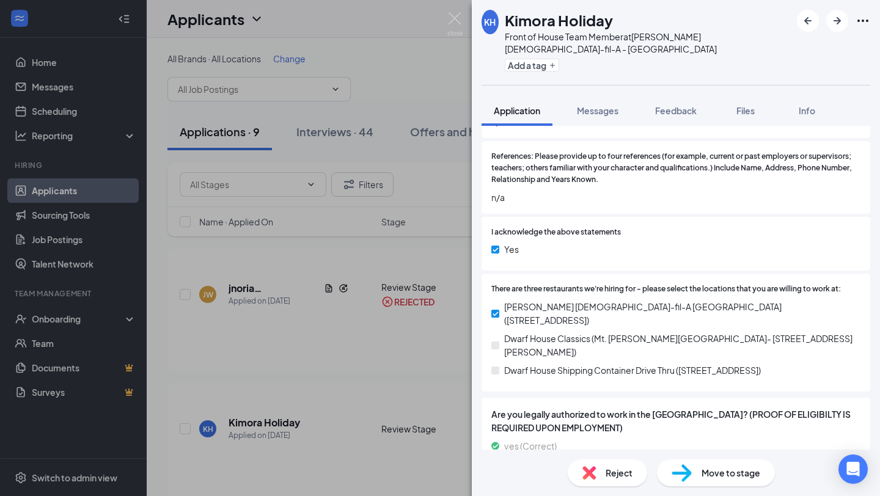
click at [715, 479] on span "Move to stage" at bounding box center [731, 472] width 59 height 13
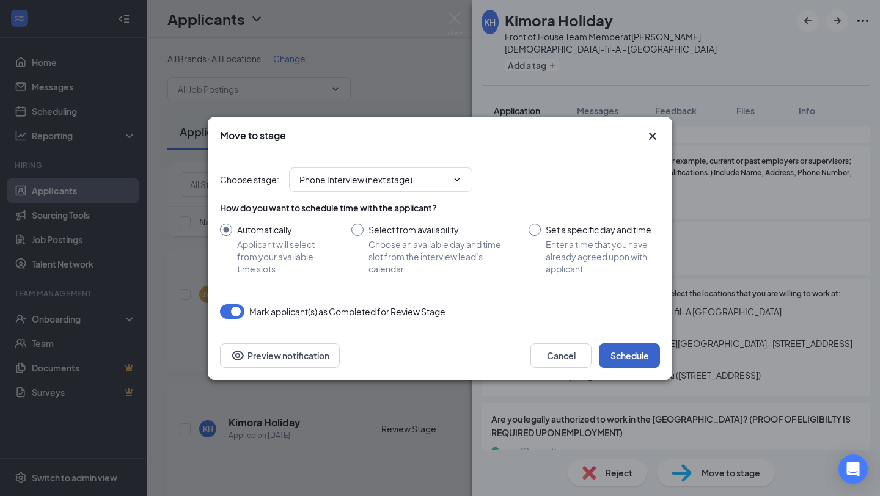
click at [639, 345] on button "Schedule" at bounding box center [629, 356] width 61 height 24
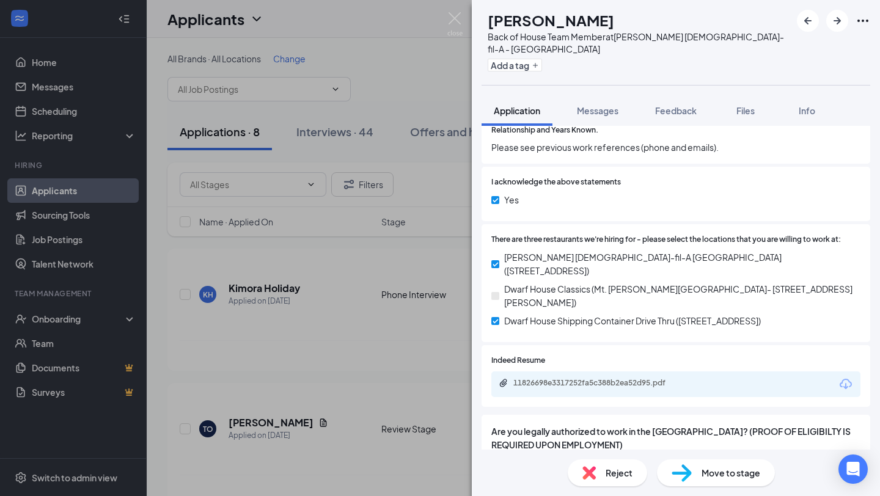
scroll to position [1643, 0]
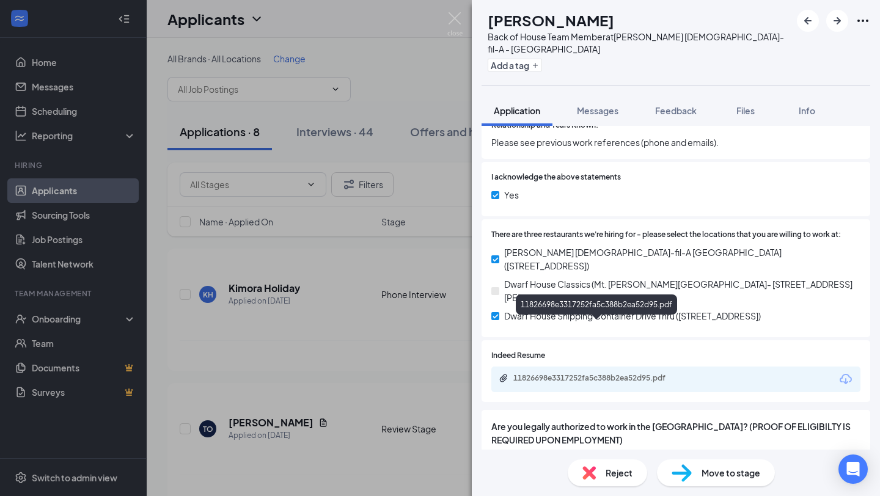
click at [597, 374] on div "11826698e3317252fa5c388b2ea52d95.pdf" at bounding box center [599, 379] width 171 height 10
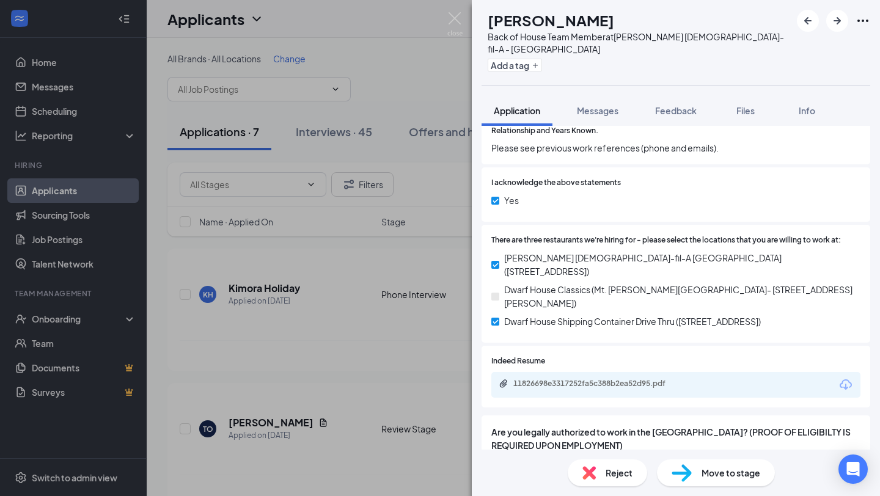
click at [690, 472] on img at bounding box center [682, 474] width 20 height 18
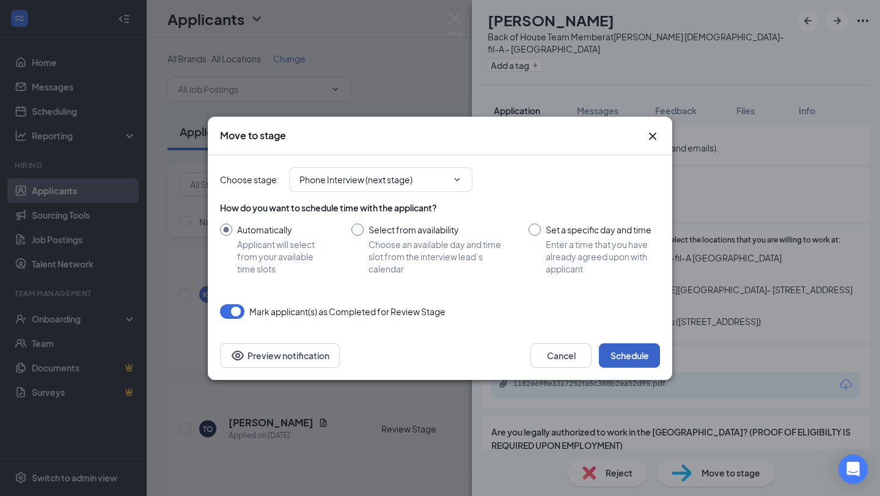
click at [645, 356] on button "Schedule" at bounding box center [629, 356] width 61 height 24
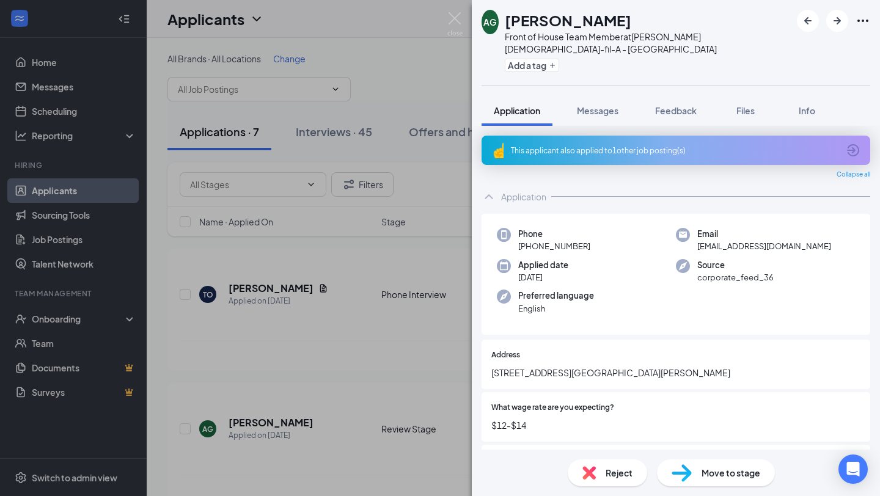
click at [857, 143] on icon "ArrowCircle" at bounding box center [853, 150] width 15 height 15
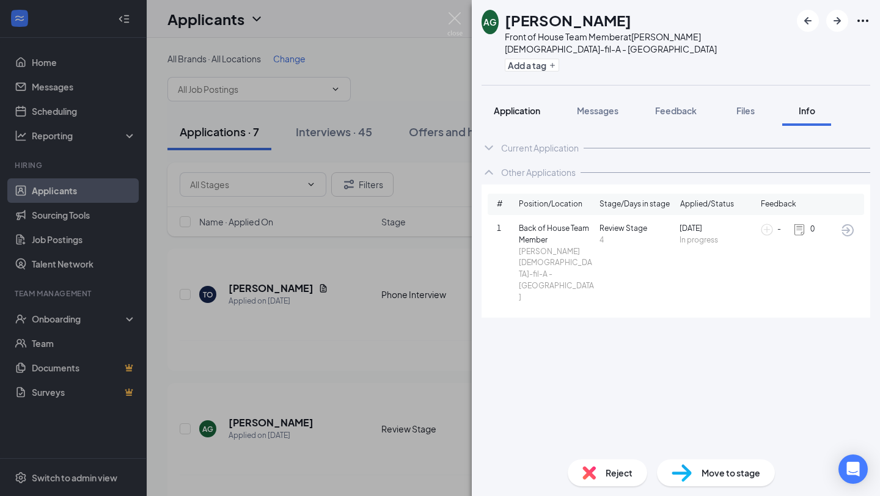
click at [528, 105] on span "Application" at bounding box center [517, 110] width 46 height 11
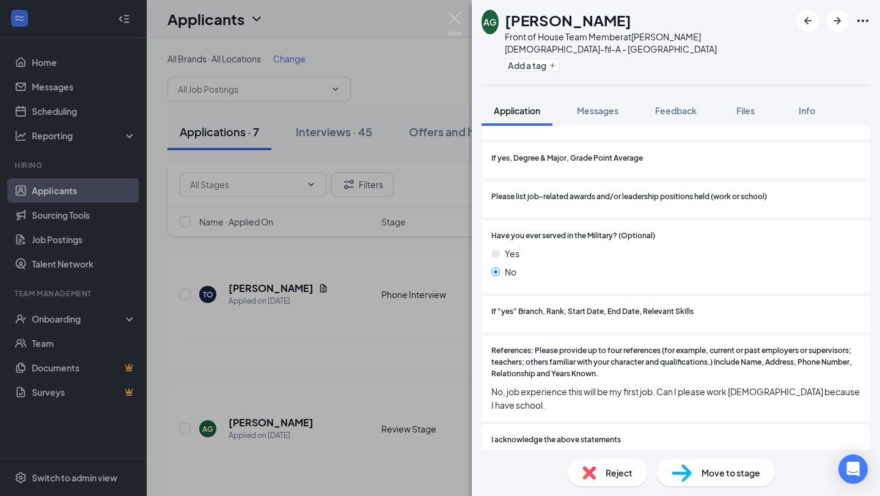
scroll to position [1499, 0]
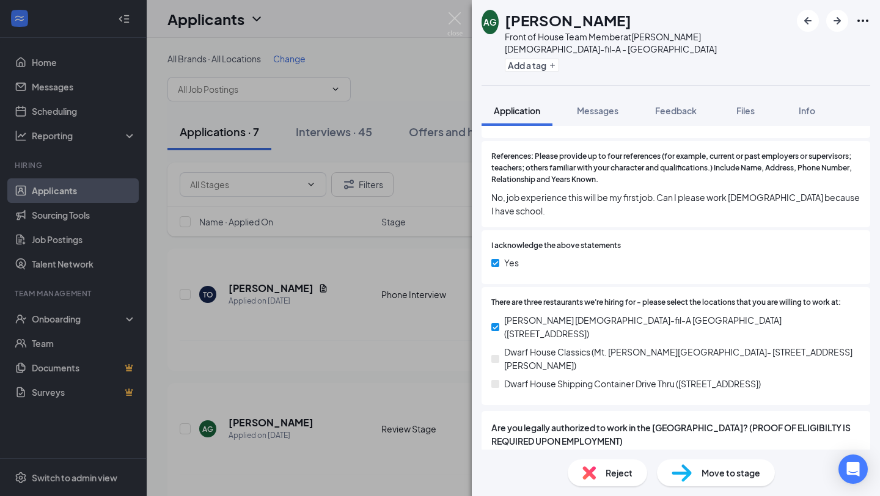
click at [592, 484] on div "Reject" at bounding box center [607, 473] width 79 height 27
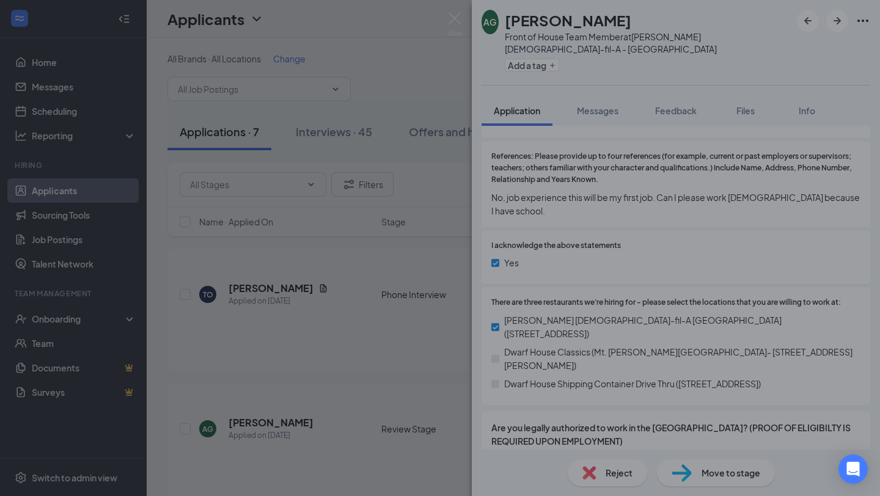
scroll to position [1494, 0]
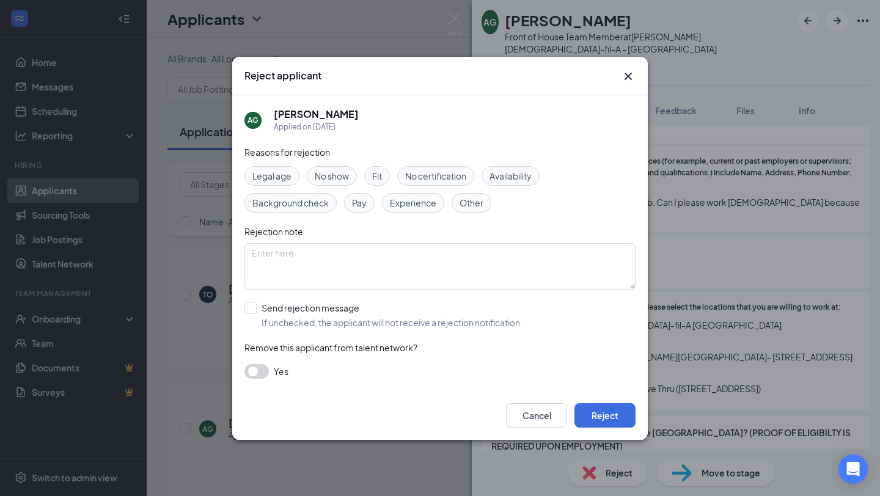
click at [507, 171] on span "Availability" at bounding box center [511, 175] width 42 height 13
click at [605, 415] on button "Reject" at bounding box center [605, 415] width 61 height 24
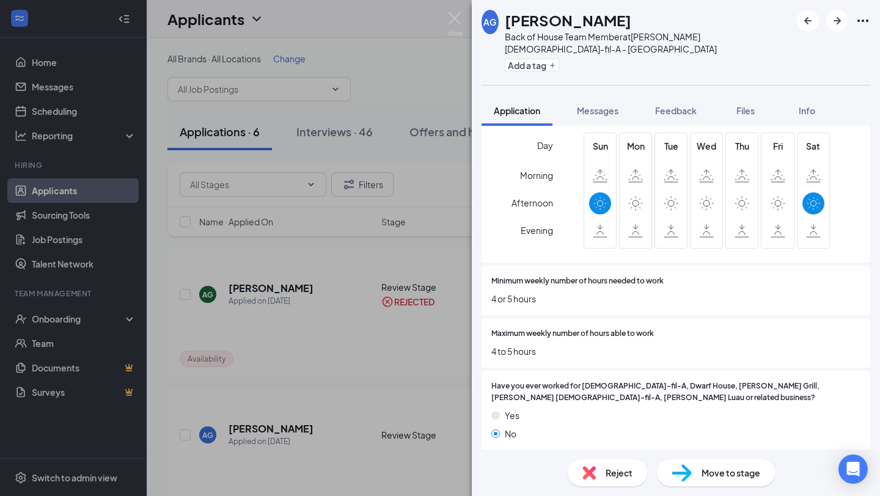
scroll to position [521, 0]
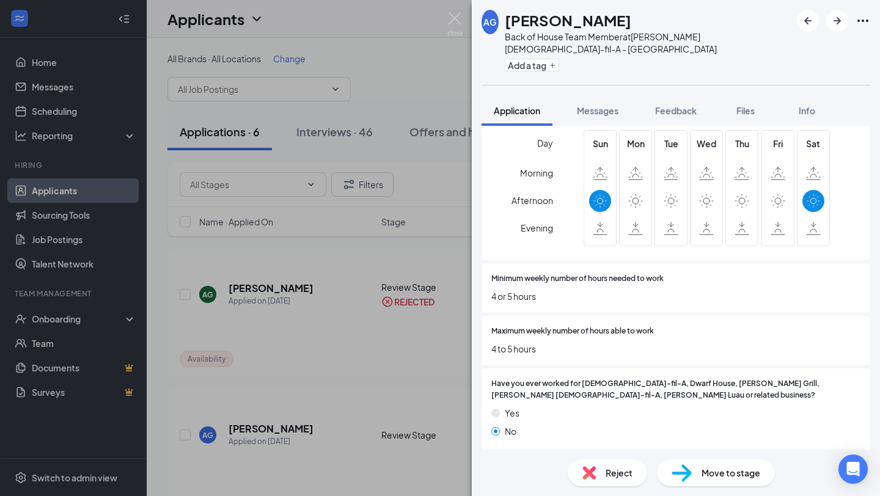
click at [604, 478] on div "Reject" at bounding box center [607, 473] width 79 height 27
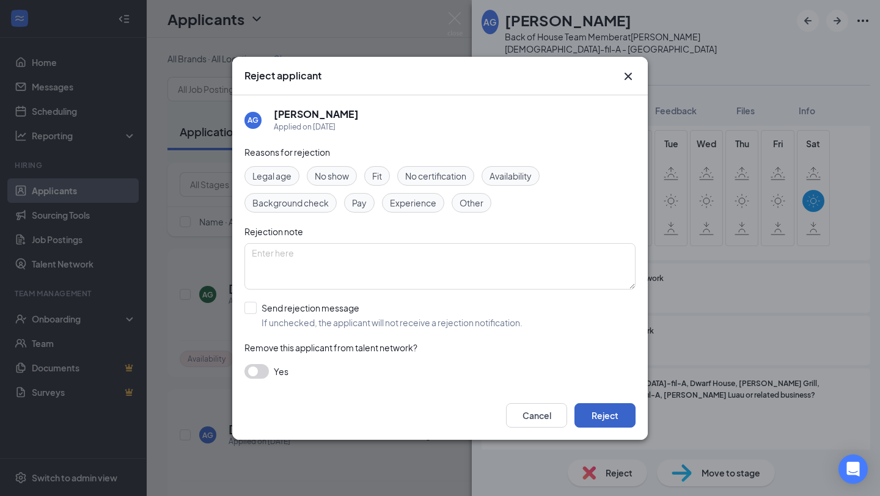
click at [603, 419] on button "Reject" at bounding box center [605, 415] width 61 height 24
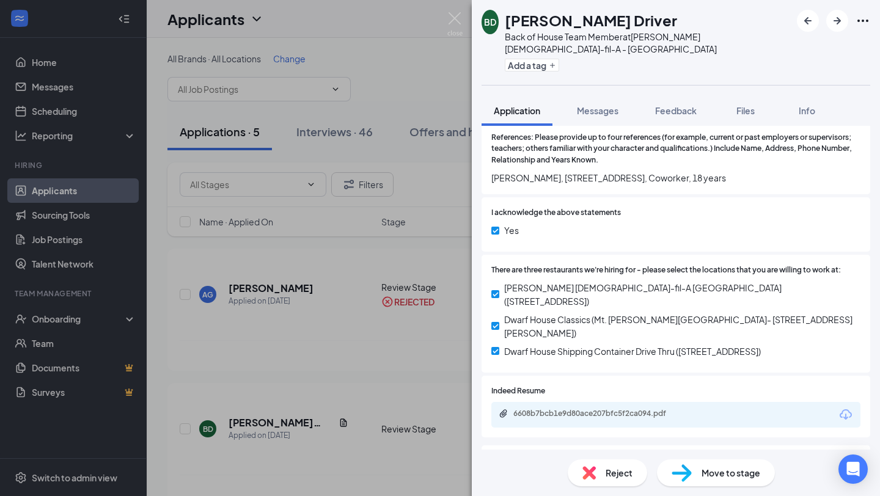
scroll to position [995, 0]
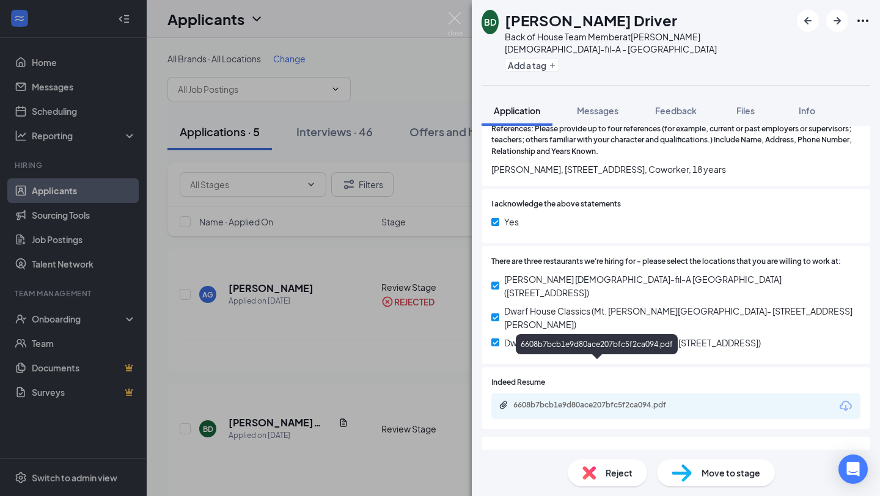
click at [599, 400] on div "6608b7bcb1e9d80ace207bfc5f2ca094.pdf" at bounding box center [599, 405] width 171 height 10
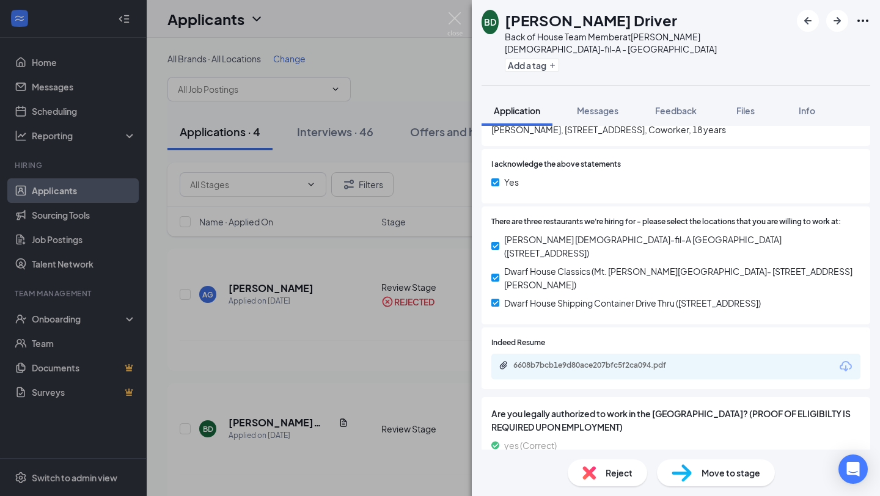
click at [690, 477] on img at bounding box center [682, 474] width 20 height 18
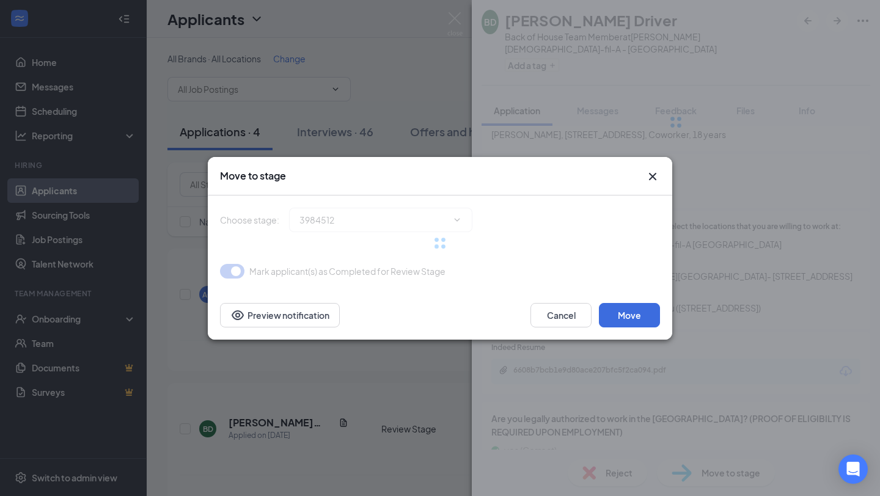
type input "Phone Interview (next stage)"
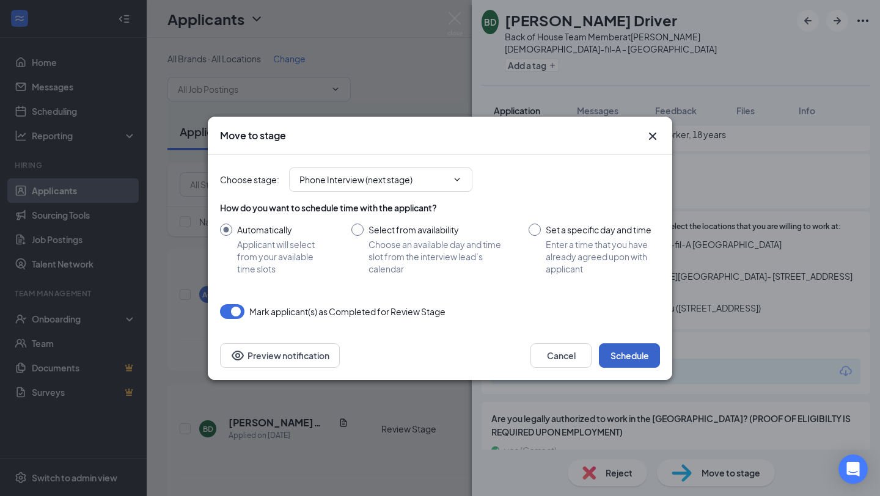
click at [641, 358] on button "Schedule" at bounding box center [629, 356] width 61 height 24
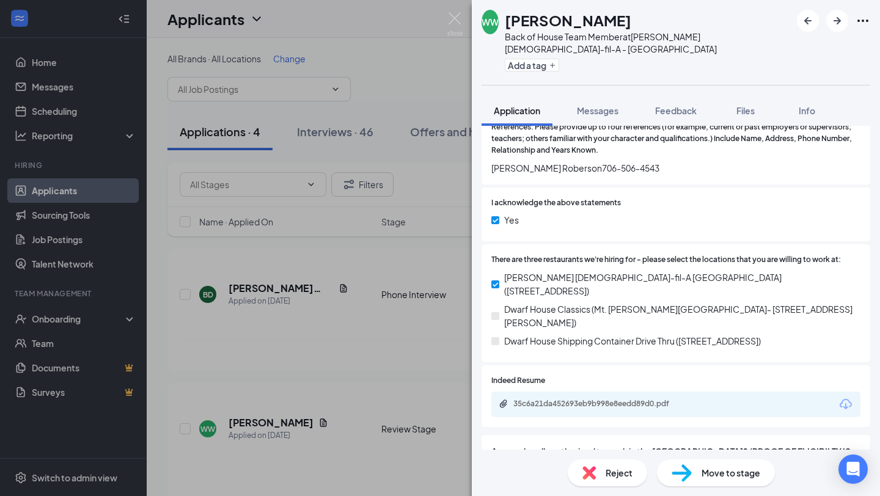
scroll to position [1248, 0]
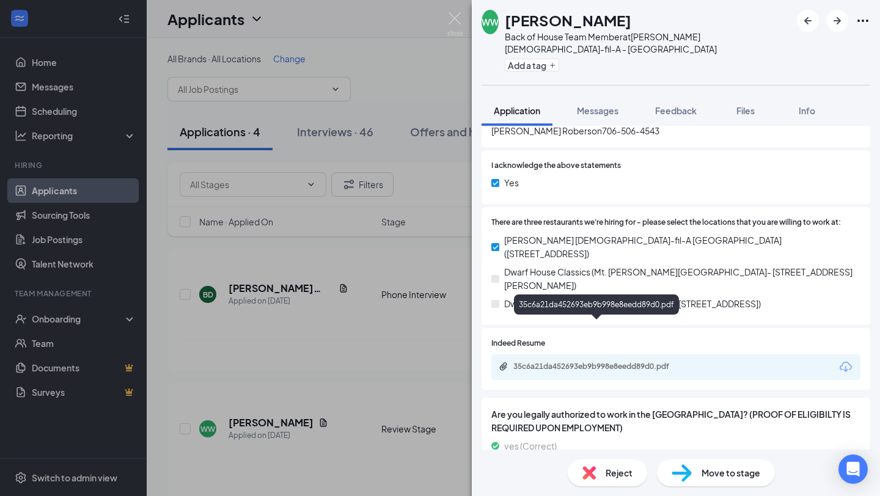
click at [630, 362] on div "35c6a21da452693eb9b998e8eedd89d0.pdf" at bounding box center [599, 367] width 171 height 10
click at [733, 477] on span "Move to stage" at bounding box center [731, 472] width 59 height 13
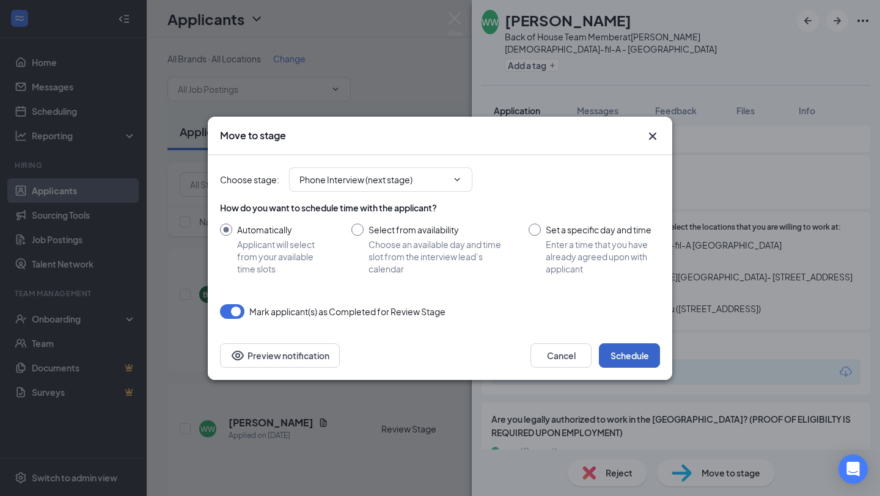
click at [647, 355] on button "Schedule" at bounding box center [629, 356] width 61 height 24
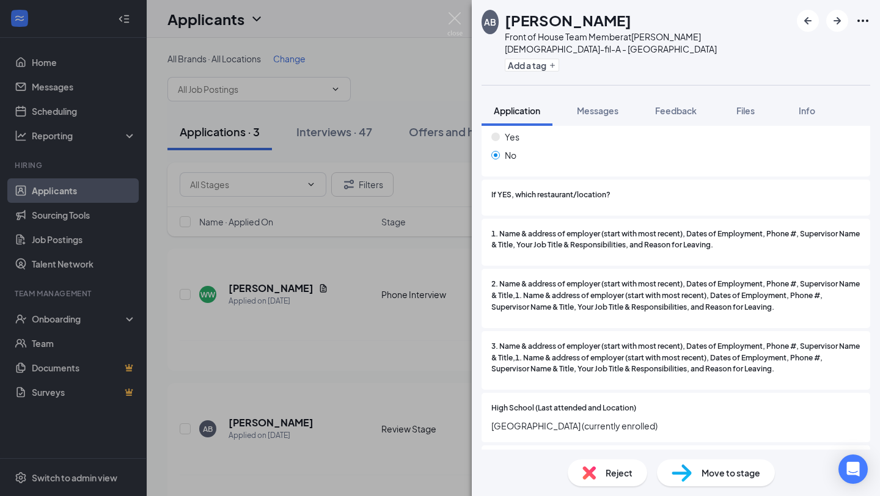
scroll to position [762, 0]
